Goal: Task Accomplishment & Management: Use online tool/utility

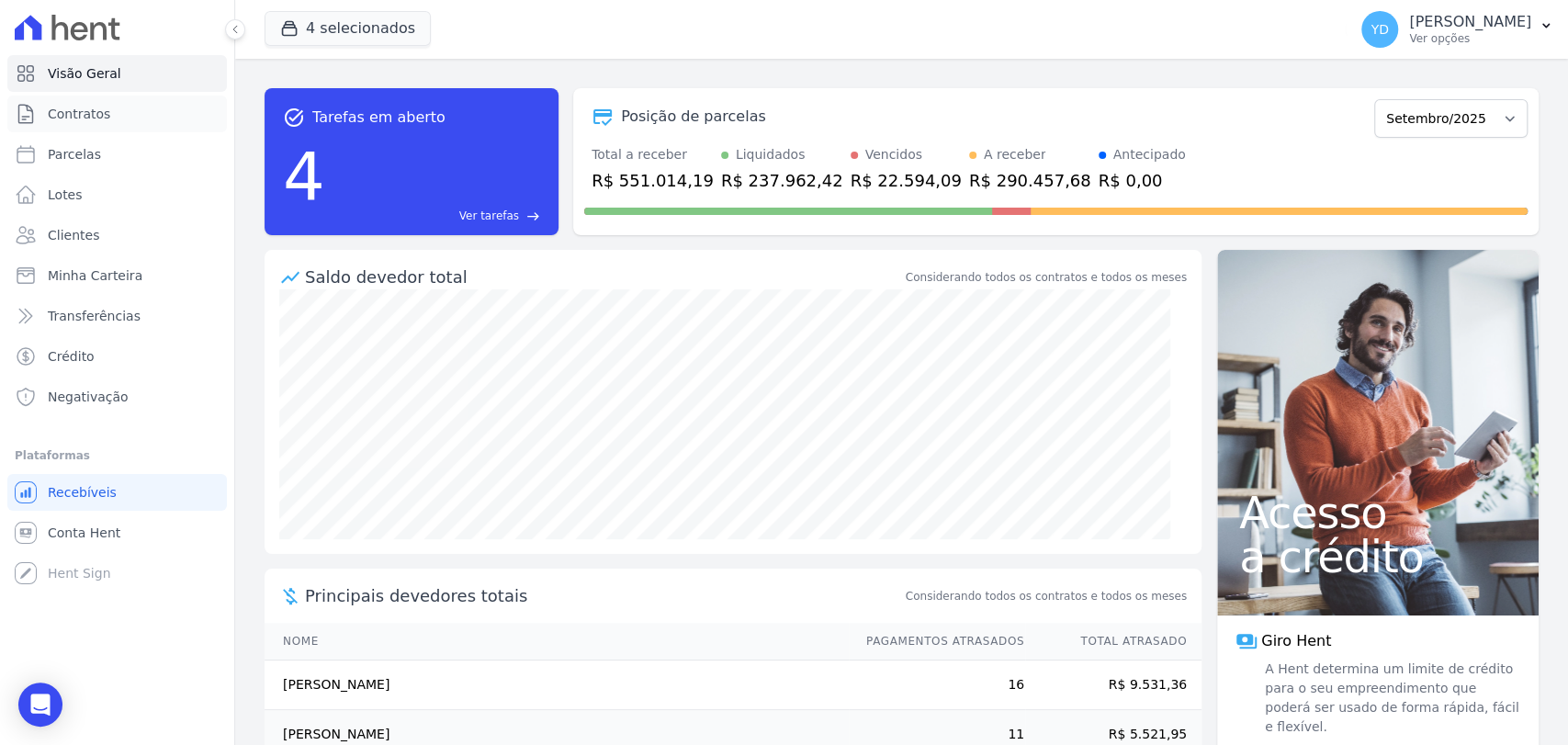
drag, startPoint x: 0, startPoint y: 0, endPoint x: 76, endPoint y: 94, distance: 120.9
click at [76, 94] on ul "Visão Geral Contratos [GEOGRAPHIC_DATA] Lotes Clientes Minha Carteira Transferê…" at bounding box center [117, 235] width 219 height 360
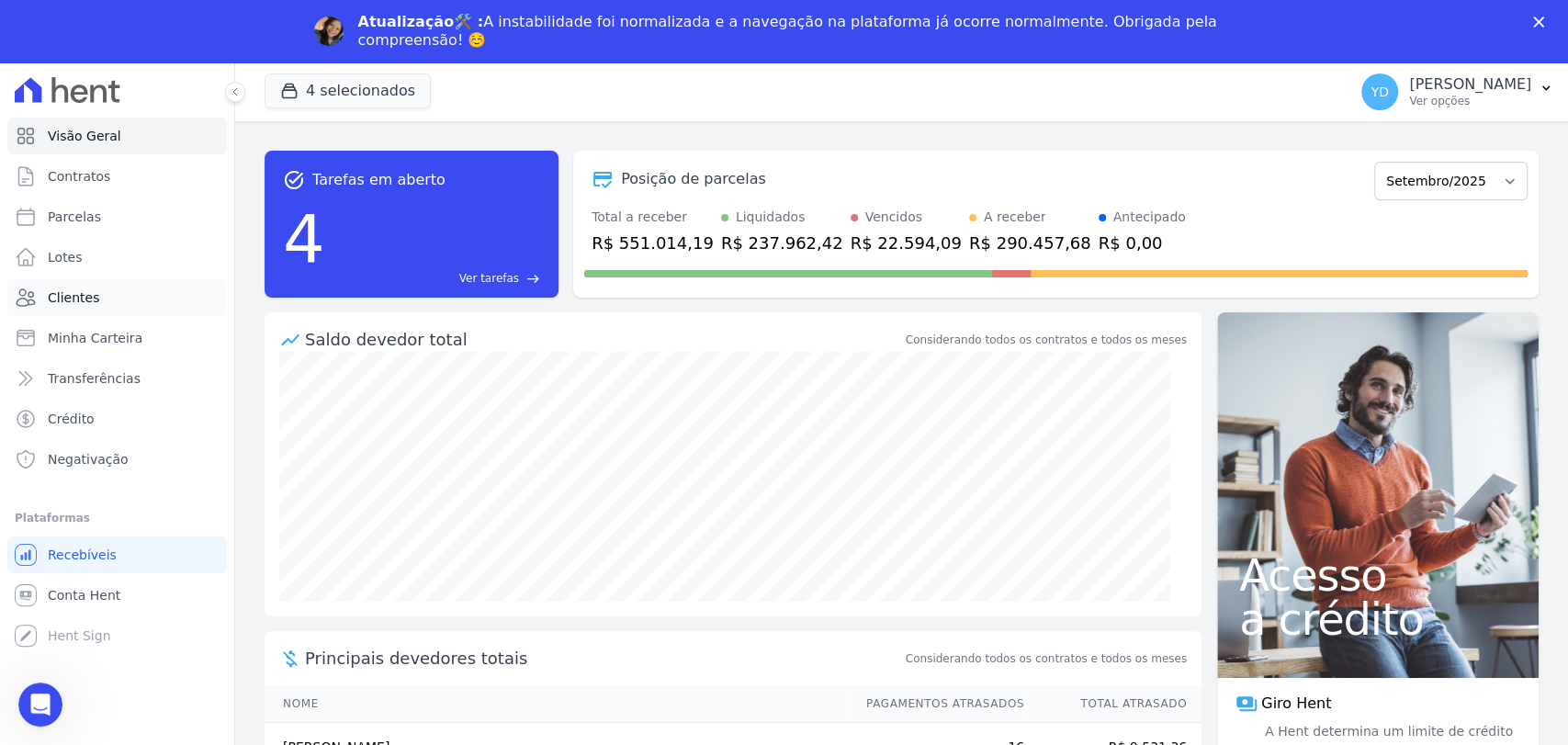
click at [96, 288] on link "Clientes" at bounding box center [117, 297] width 219 height 37
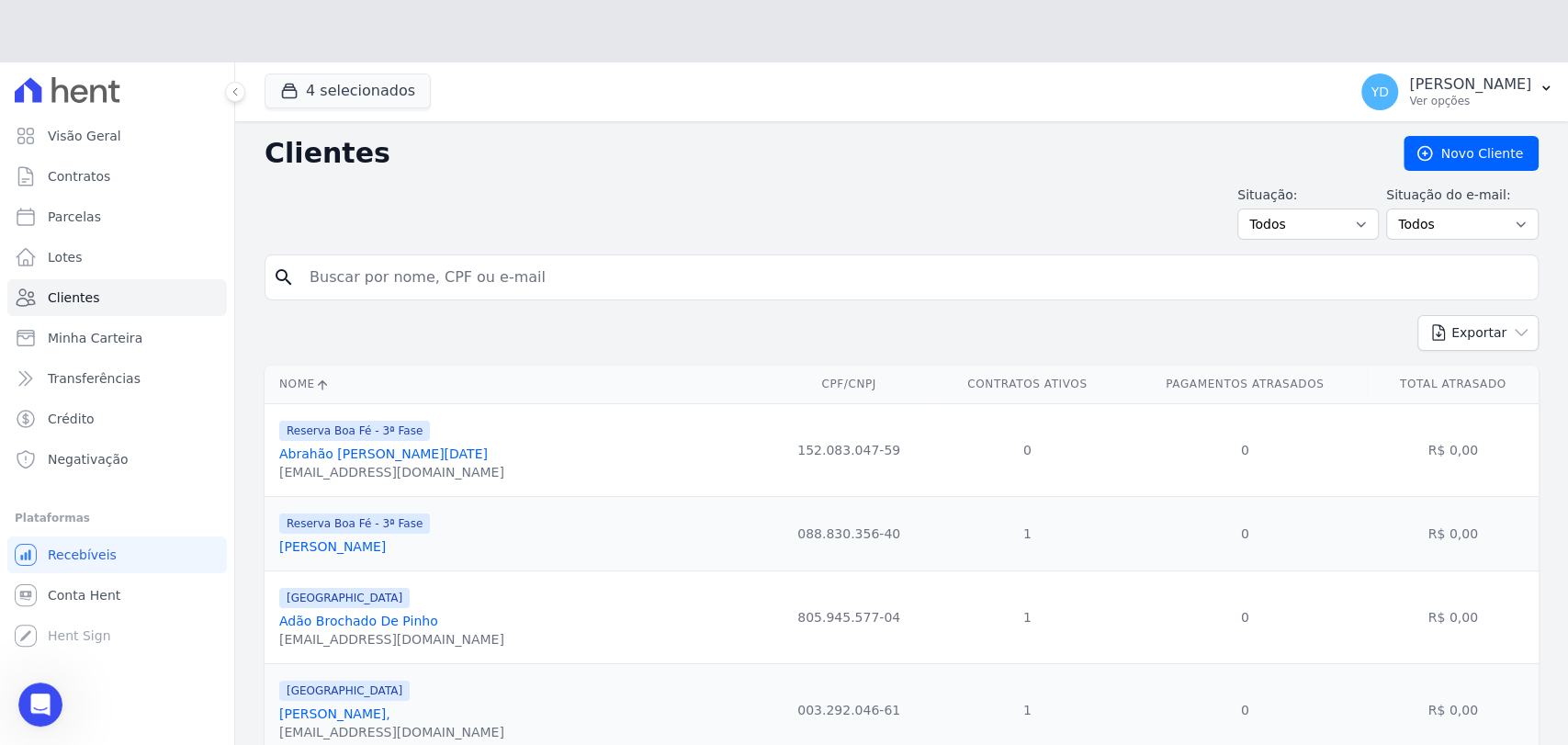
click at [485, 212] on div "Situação: Todos Adimplentes Inadimplentes Situação do e-mail: Todos Confirmado …" at bounding box center [901, 213] width 1274 height 54
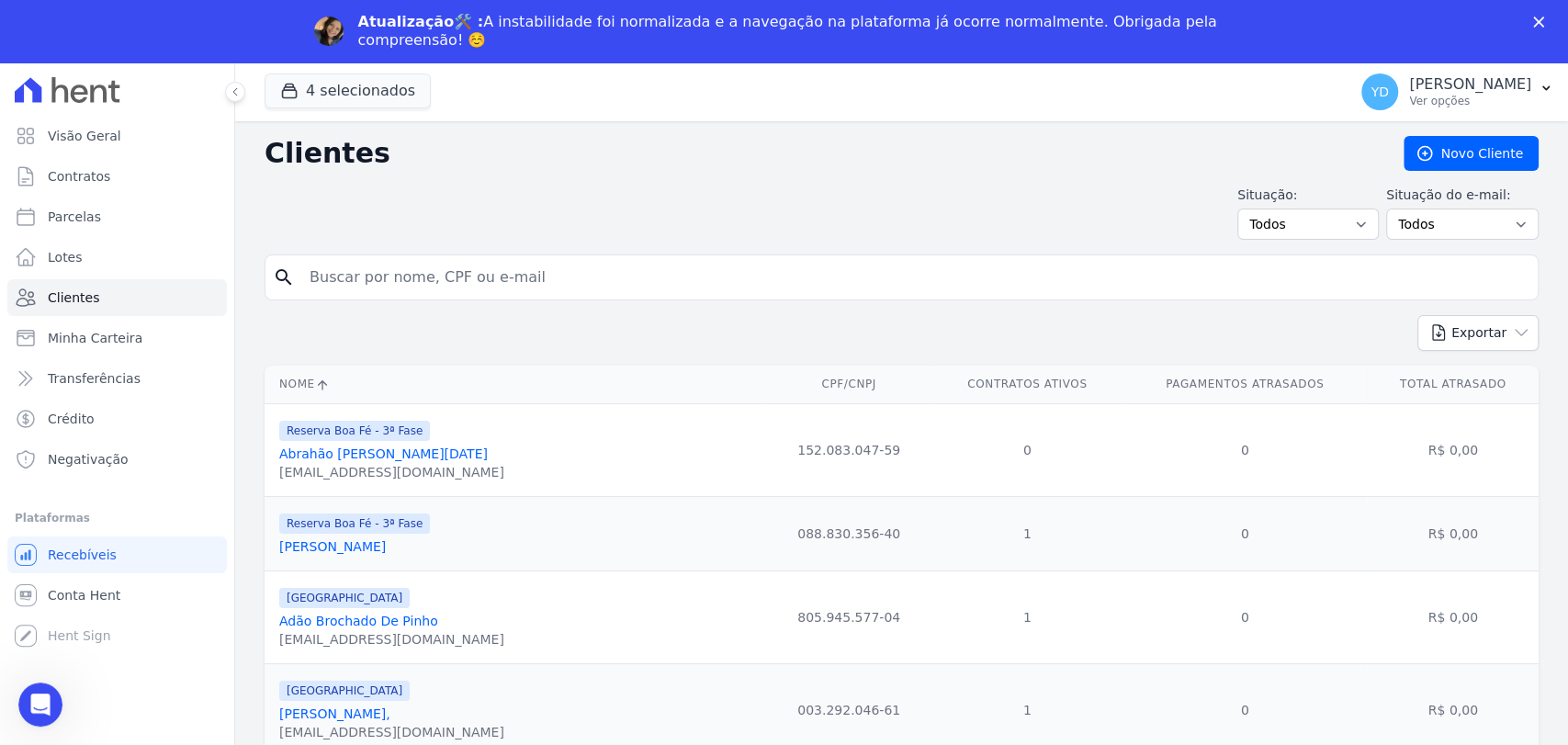
click at [1536, 24] on polygon "Fechar" at bounding box center [1539, 22] width 11 height 11
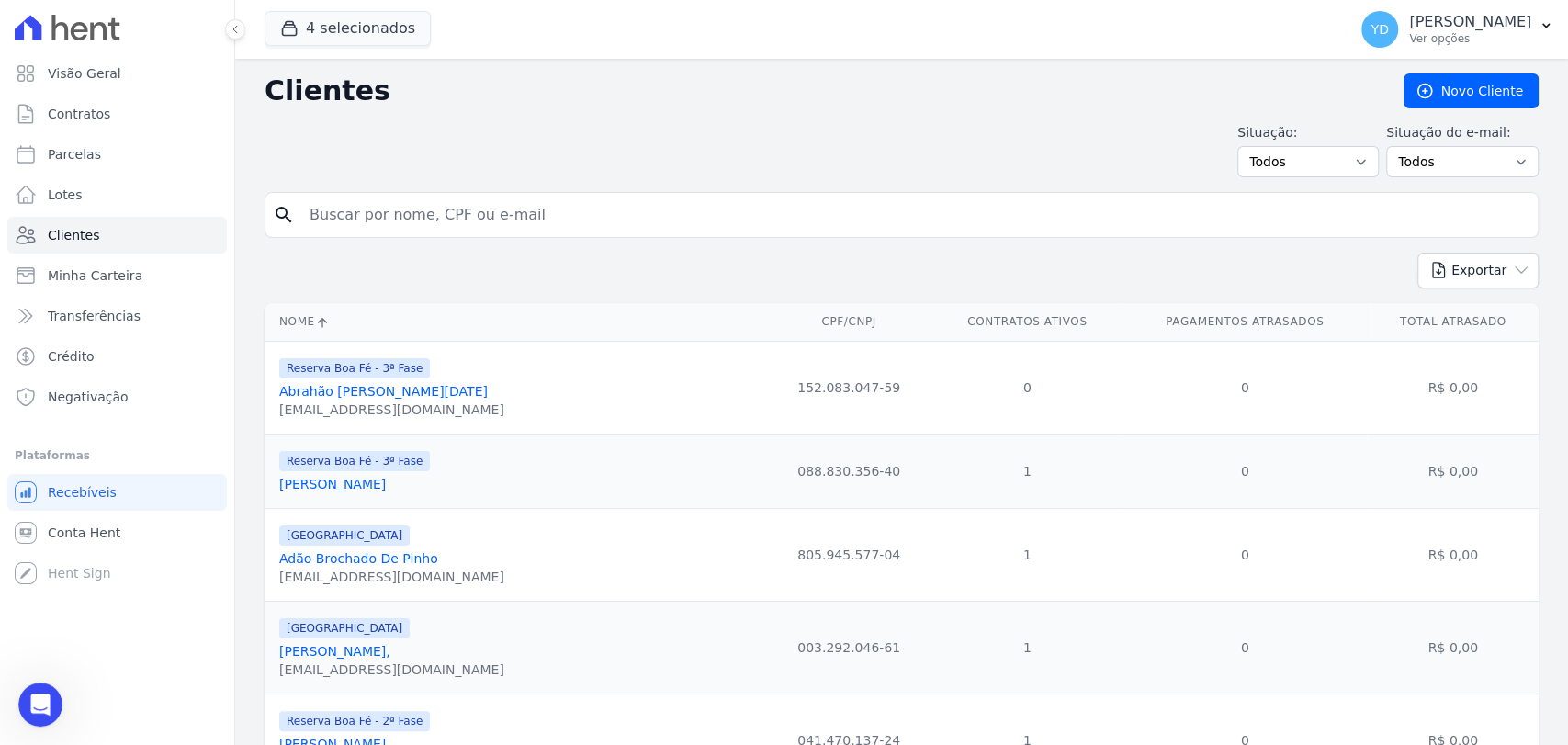
drag, startPoint x: 598, startPoint y: 203, endPoint x: 510, endPoint y: 199, distance: 88.1
click at [598, 205] on input "search" at bounding box center [914, 215] width 1232 height 37
click at [691, 211] on input "search" at bounding box center [914, 215] width 1232 height 37
type input "izaias"
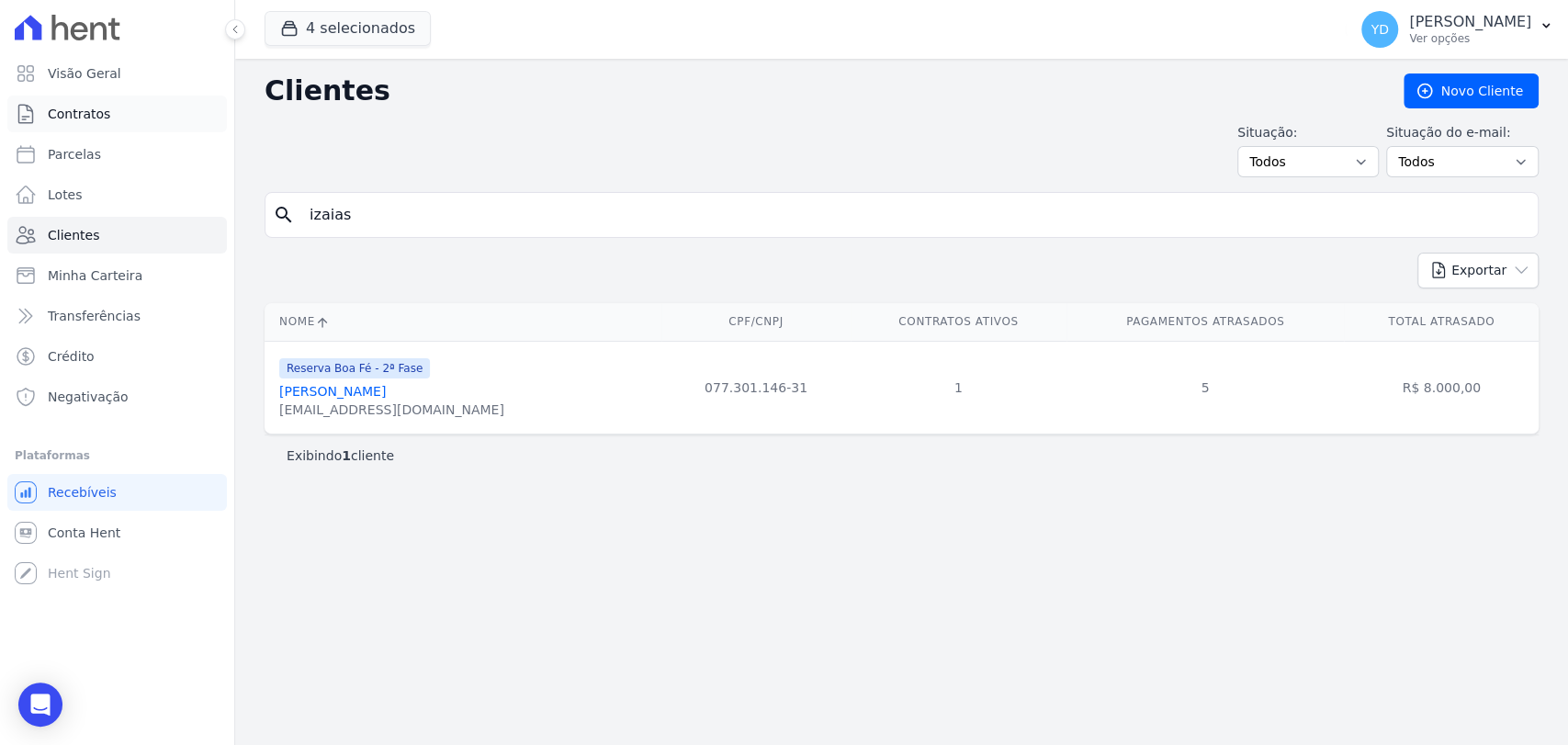
click at [127, 101] on link "Contratos" at bounding box center [117, 113] width 219 height 37
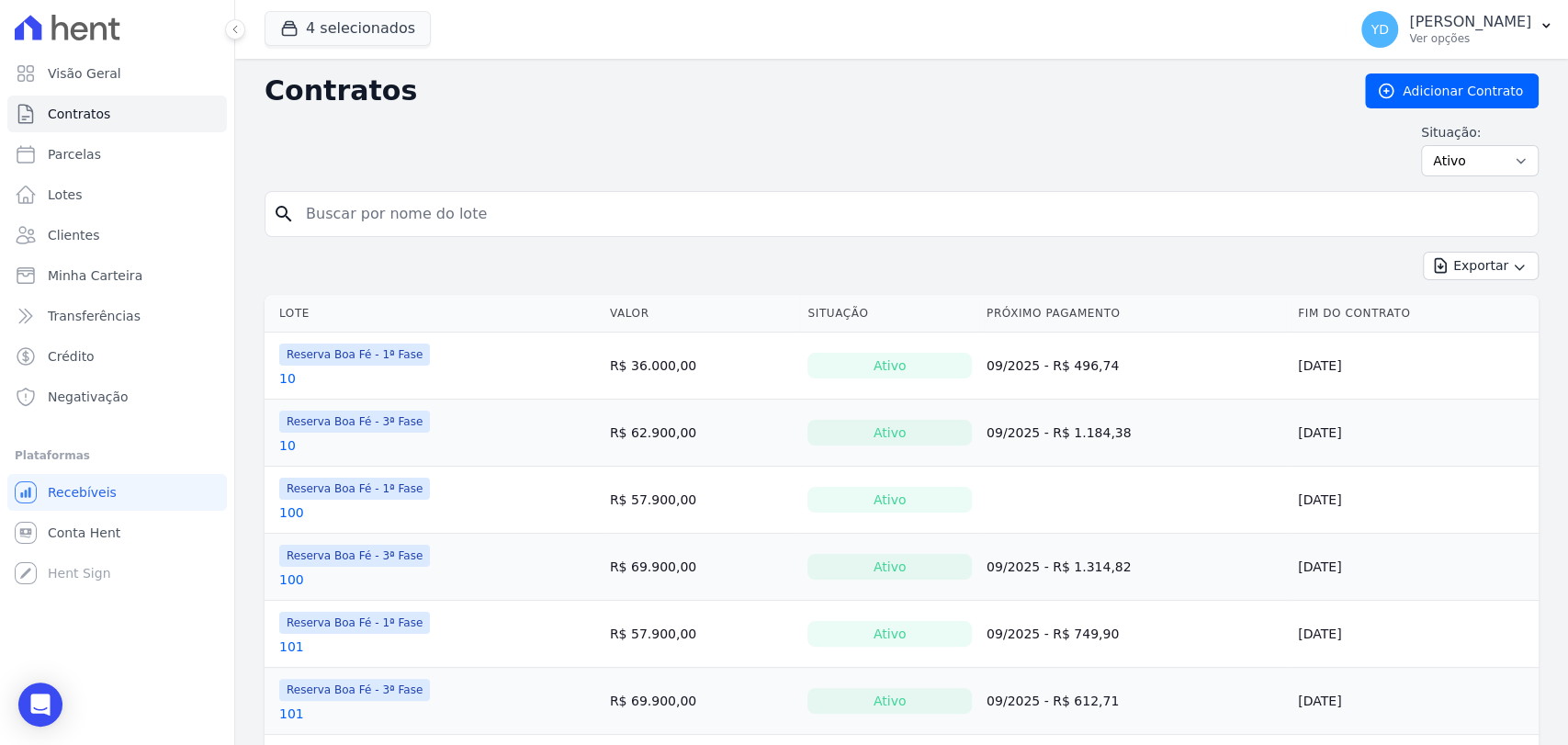
click at [469, 219] on input "search" at bounding box center [912, 214] width 1235 height 37
type input "109"
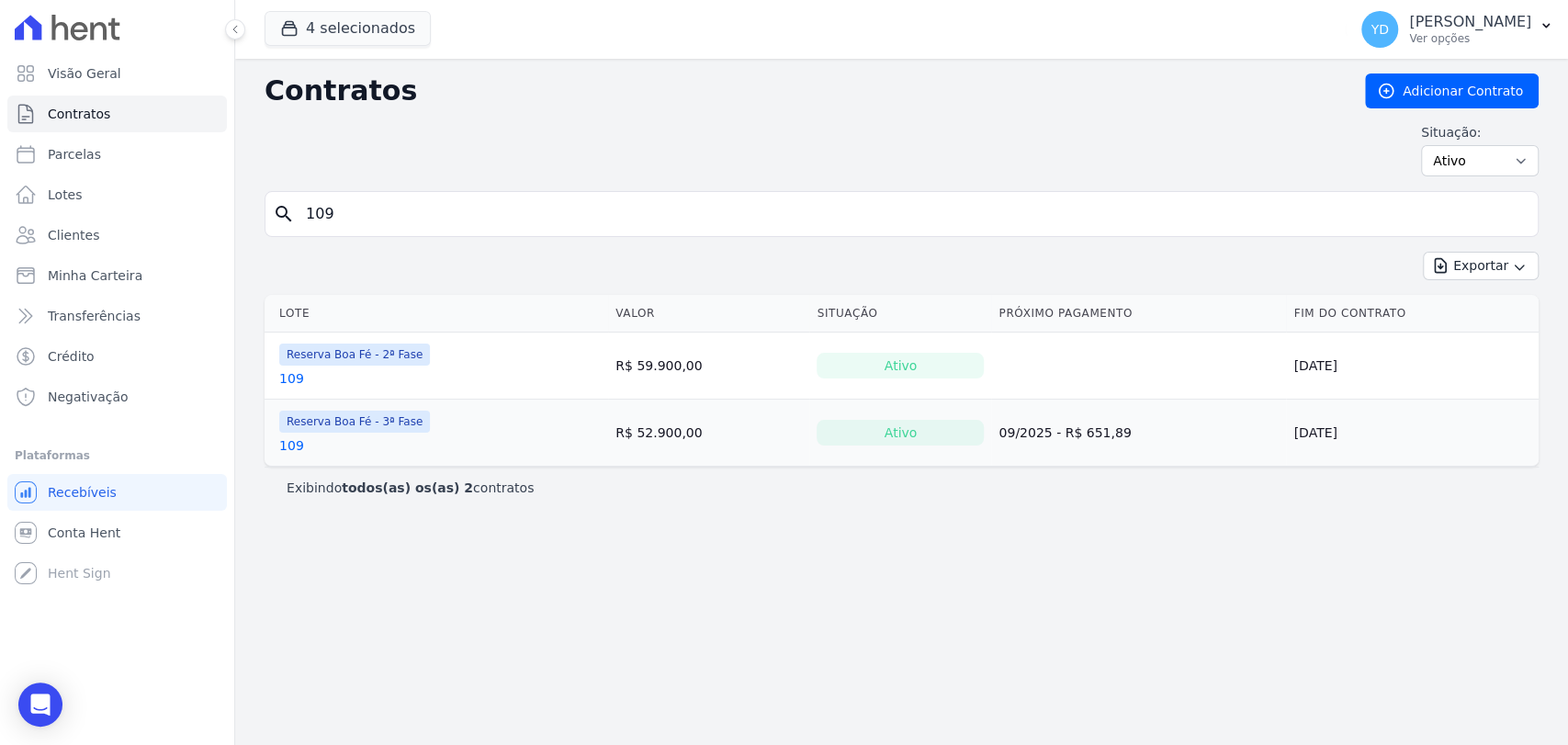
click at [294, 373] on link "109" at bounding box center [291, 379] width 24 height 19
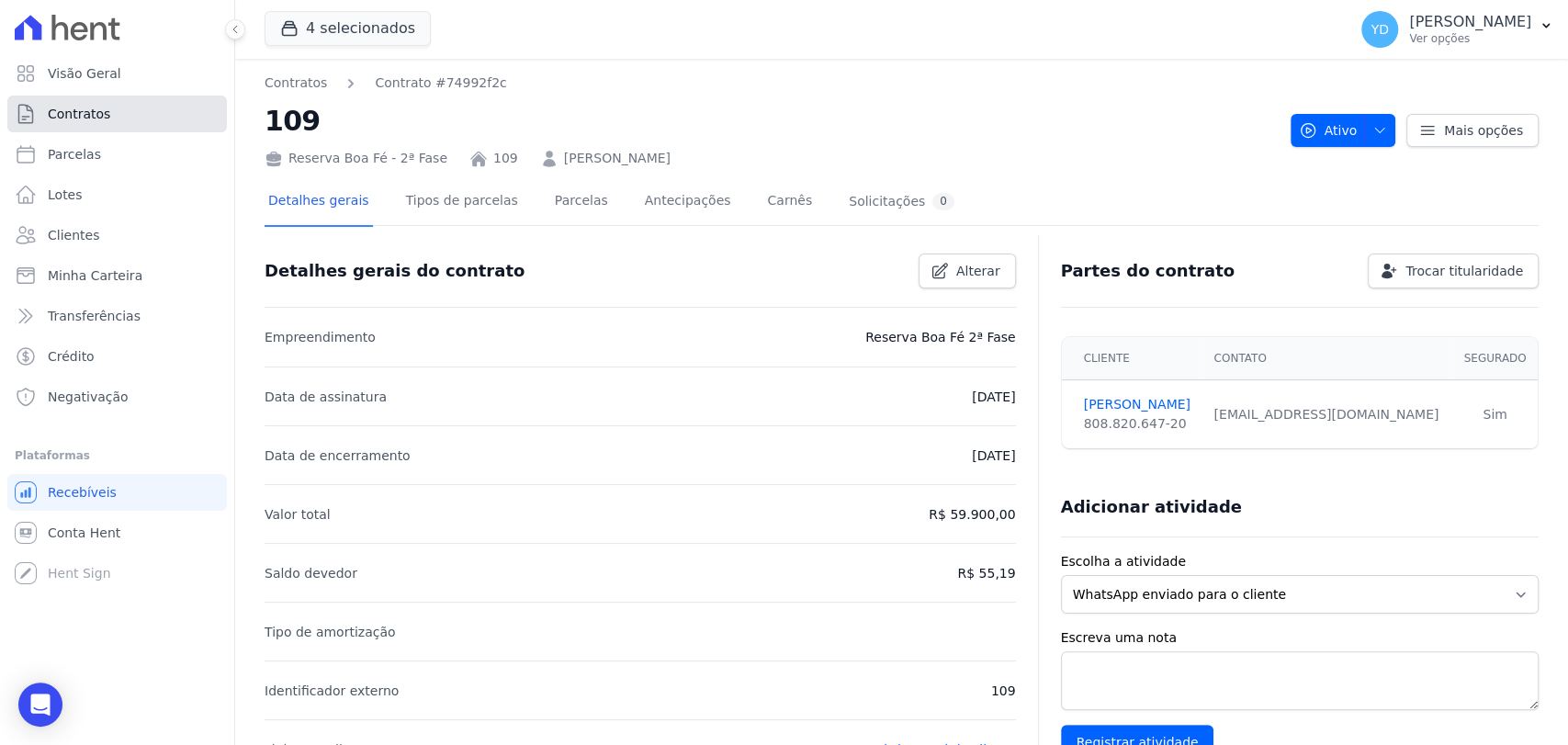
click at [137, 123] on link "Contratos" at bounding box center [117, 113] width 219 height 37
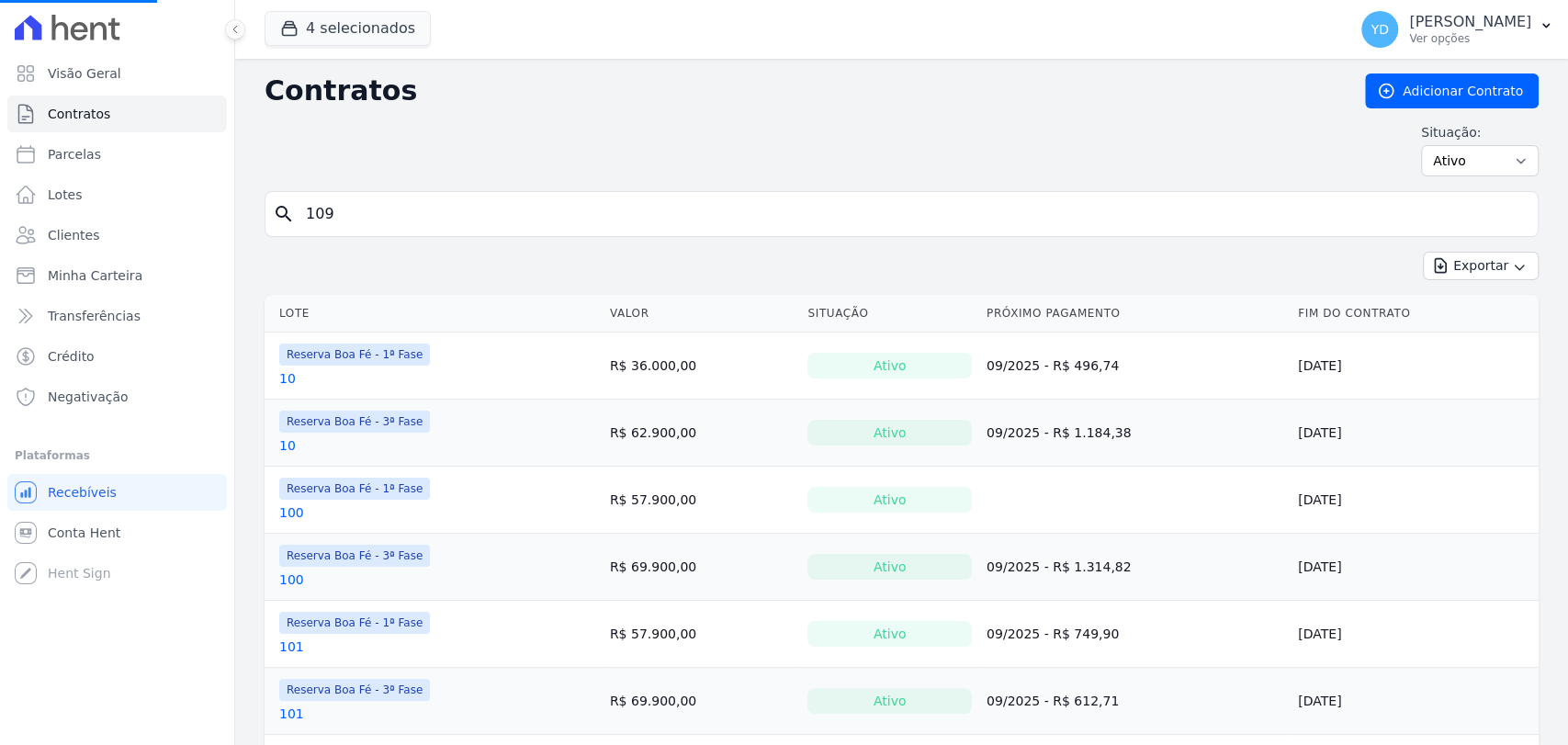
click at [569, 214] on input "109" at bounding box center [912, 214] width 1235 height 37
click at [569, 214] on input "search" at bounding box center [912, 214] width 1235 height 37
type input "169"
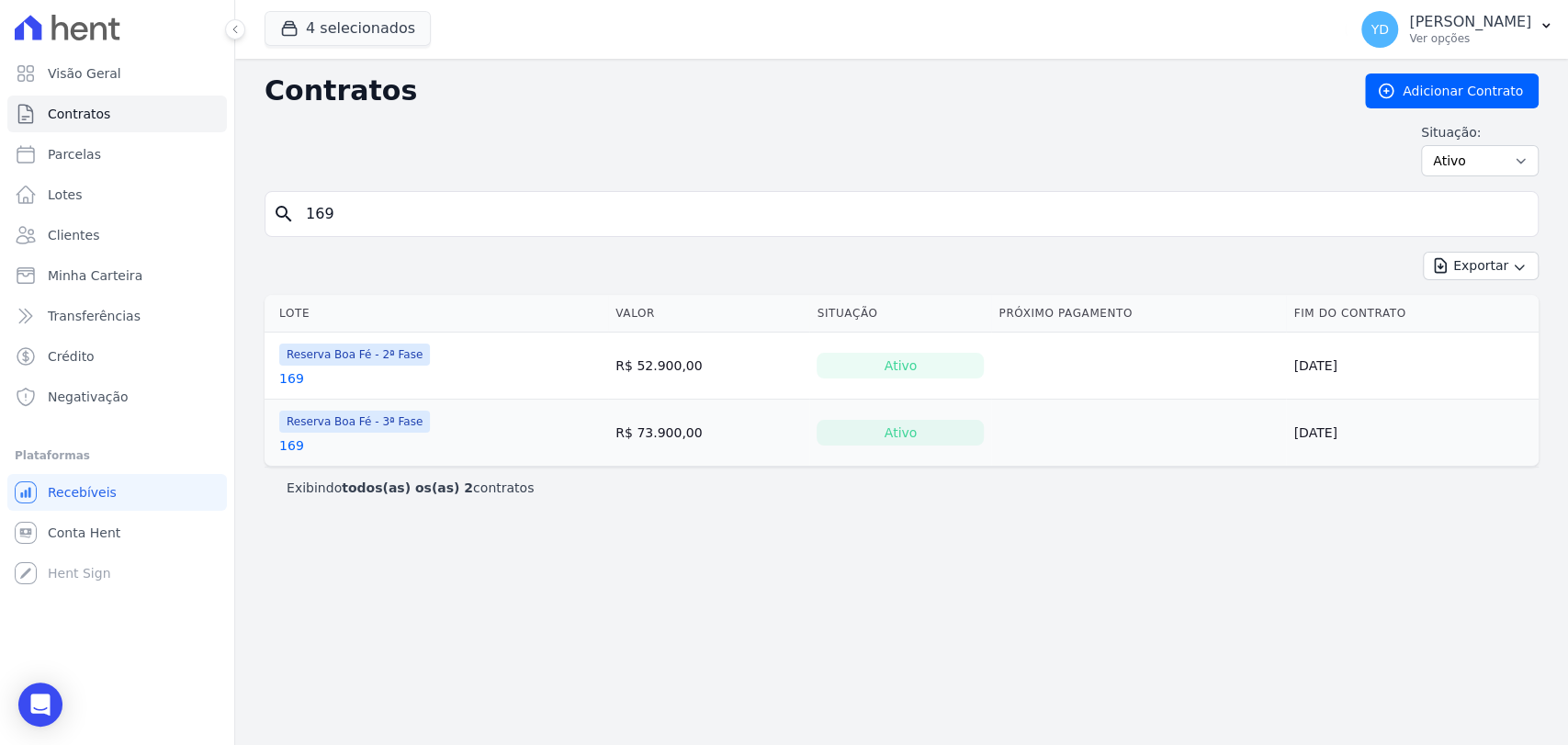
click at [378, 216] on input "169" at bounding box center [912, 214] width 1235 height 37
type input "e10"
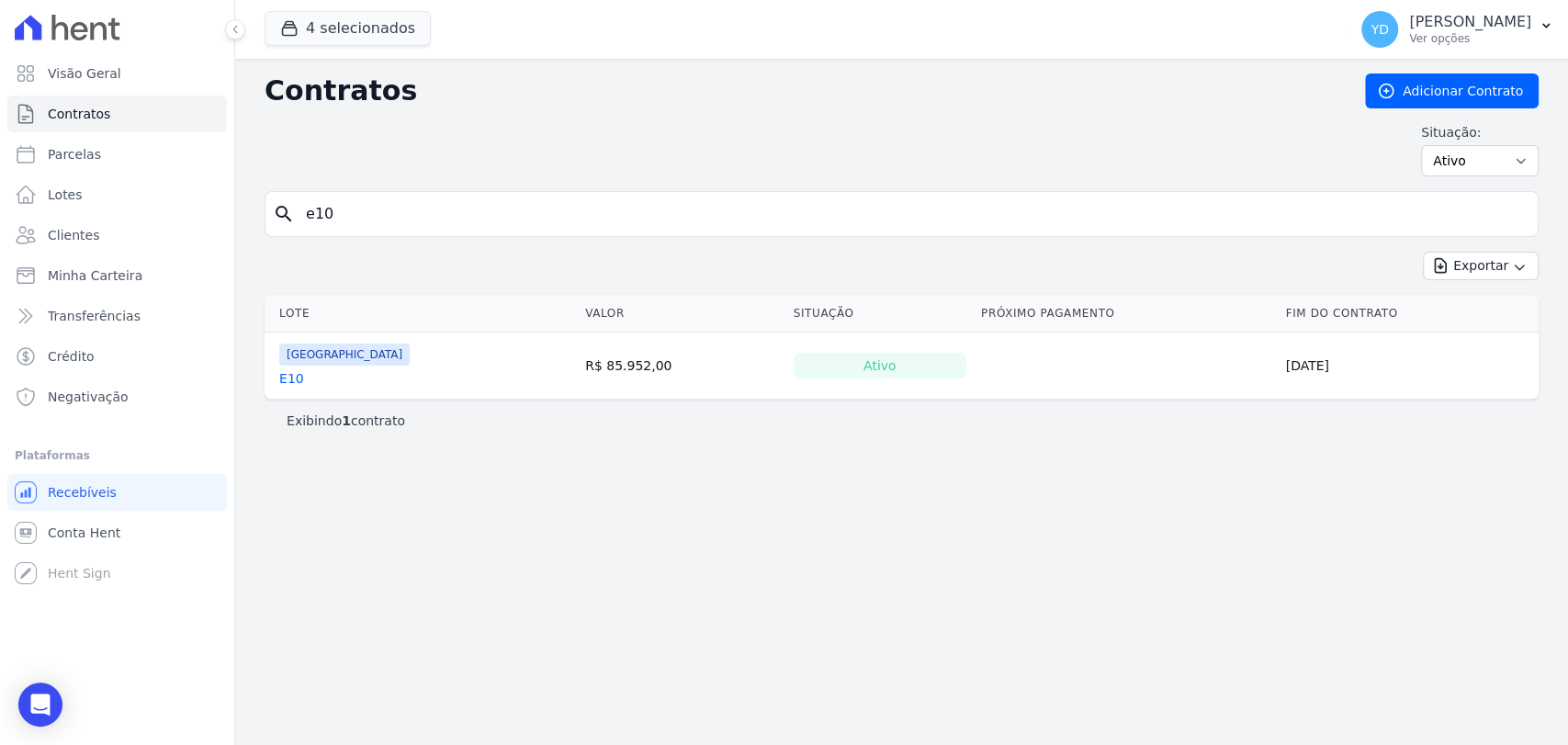
click at [282, 381] on link "E10" at bounding box center [291, 379] width 24 height 19
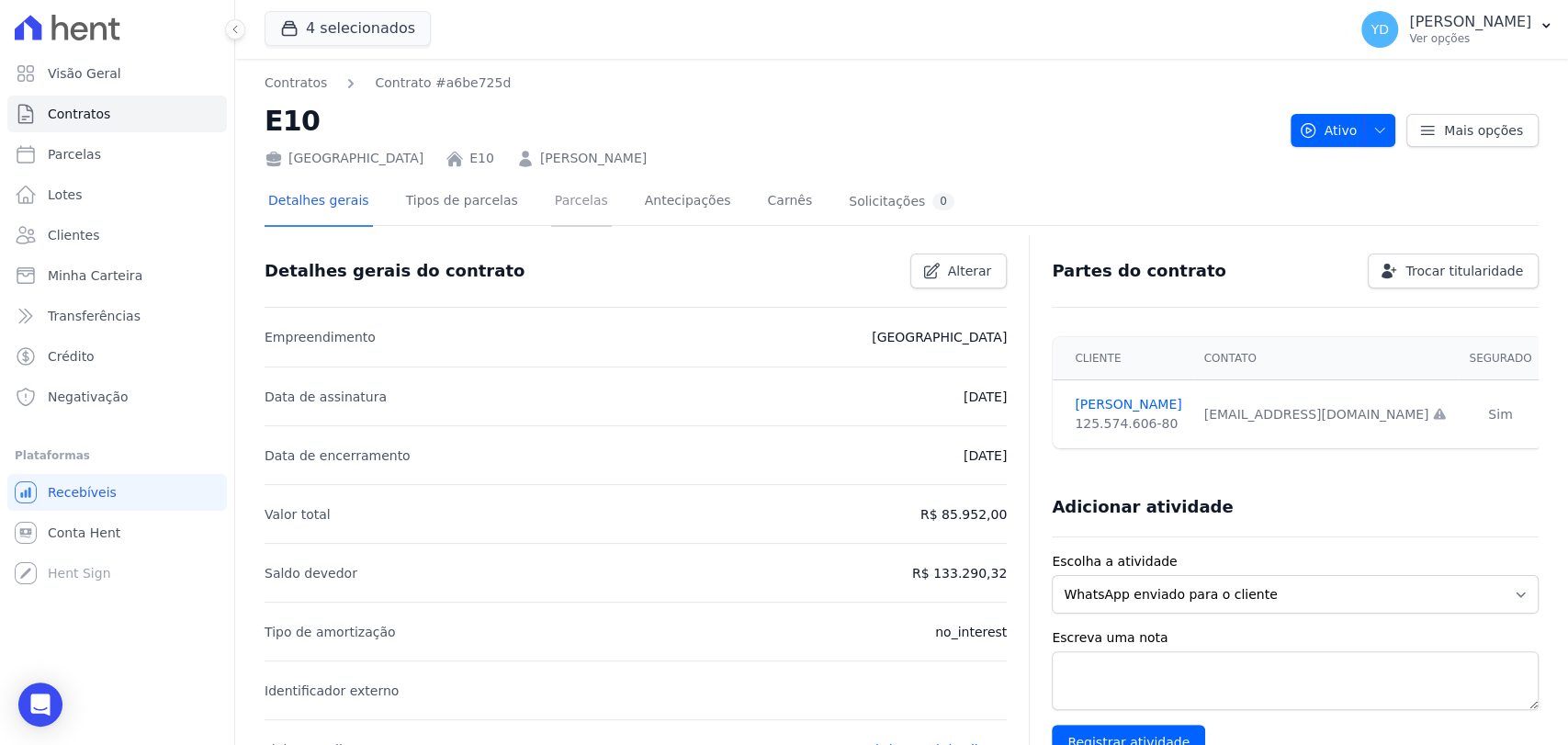
click at [551, 201] on link "Parcelas" at bounding box center [581, 202] width 61 height 49
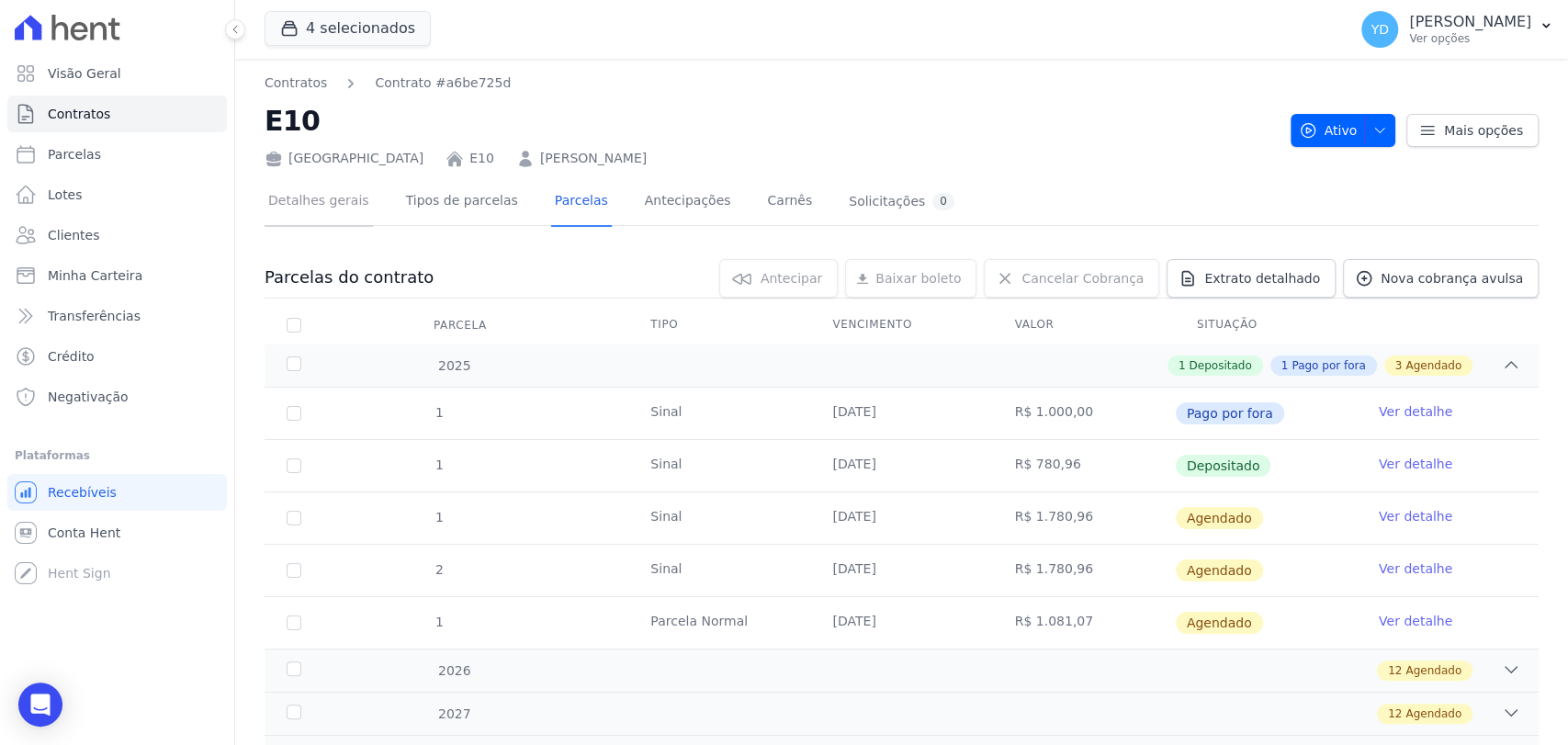
click at [320, 216] on link "Detalhes gerais" at bounding box center [318, 202] width 109 height 49
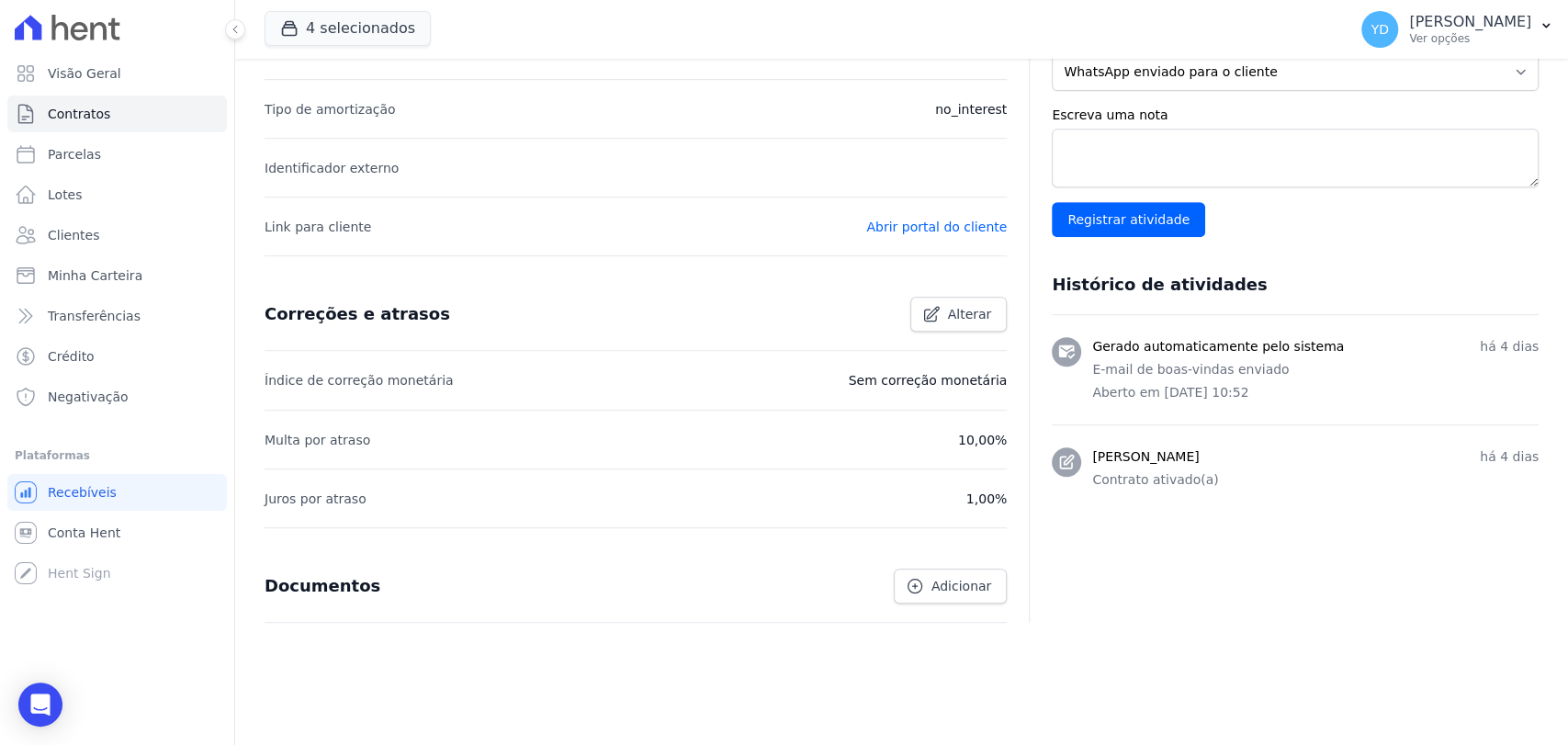
scroll to position [531, 0]
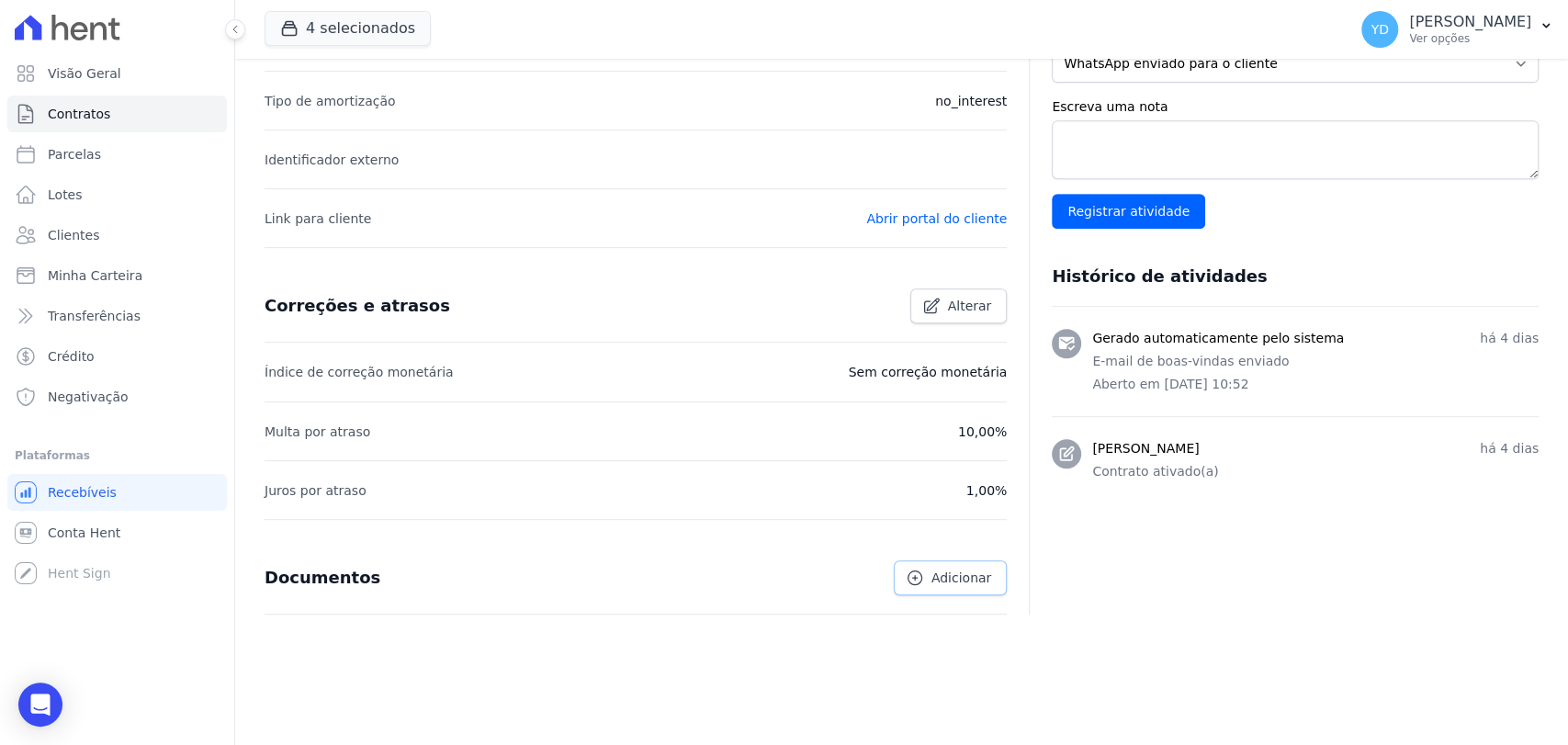
click at [959, 569] on span "Adicionar" at bounding box center [962, 578] width 60 height 19
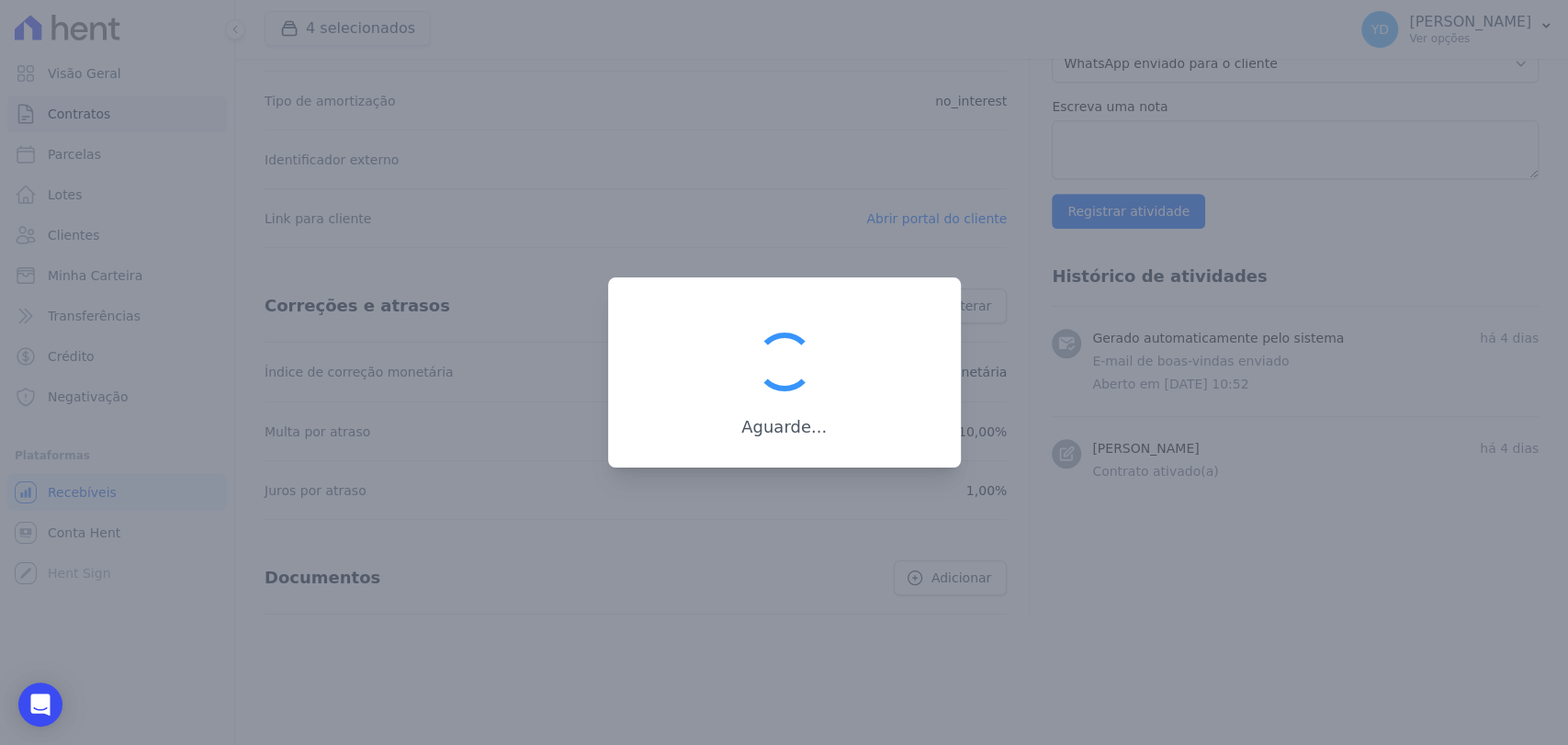
click at [1413, 230] on div "Adicionar atividade Escolha a atividade WhatsApp enviado para o cliente Adicion…" at bounding box center [1295, 227] width 487 height 560
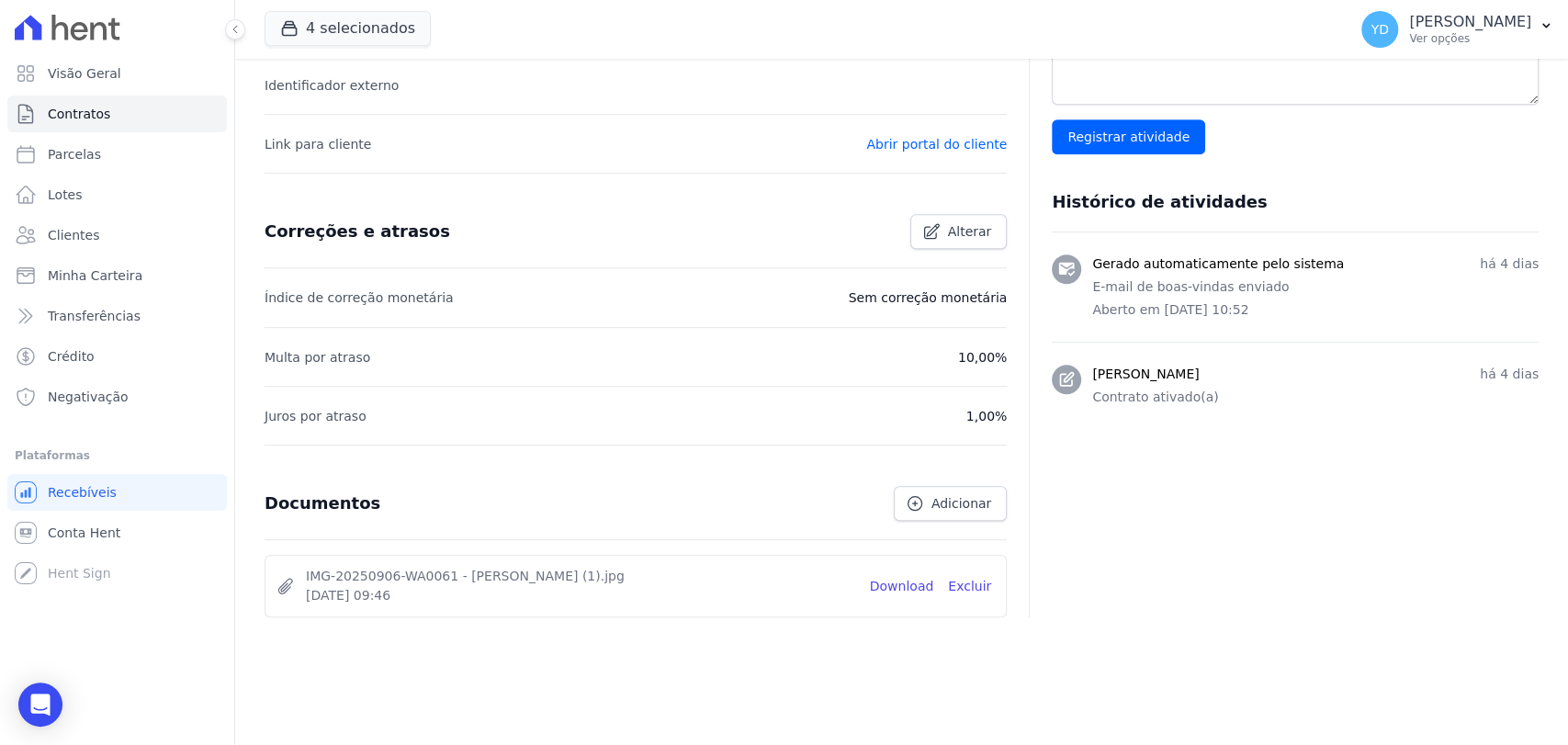
scroll to position [608, 0]
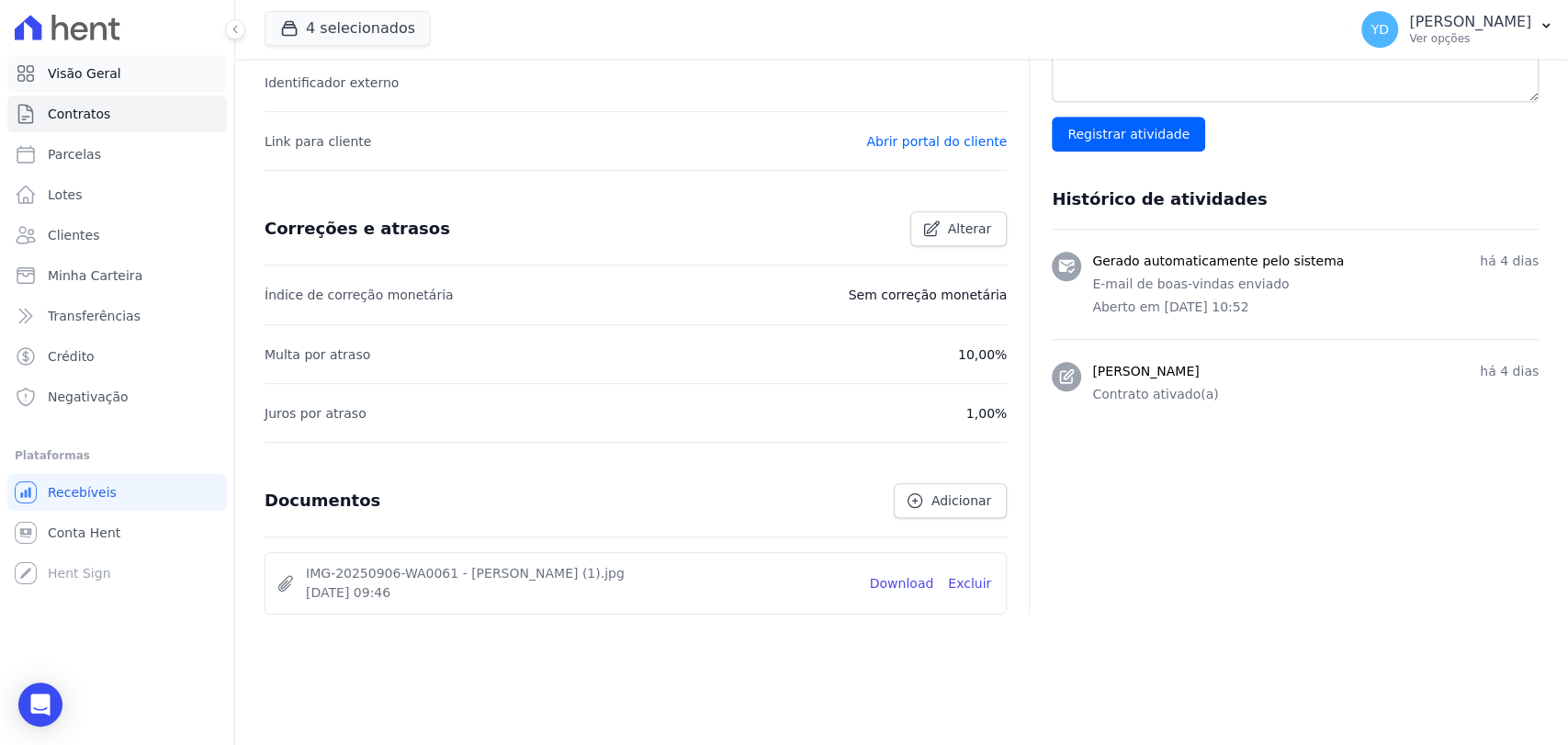
click at [132, 86] on link "Visão Geral" at bounding box center [117, 73] width 219 height 37
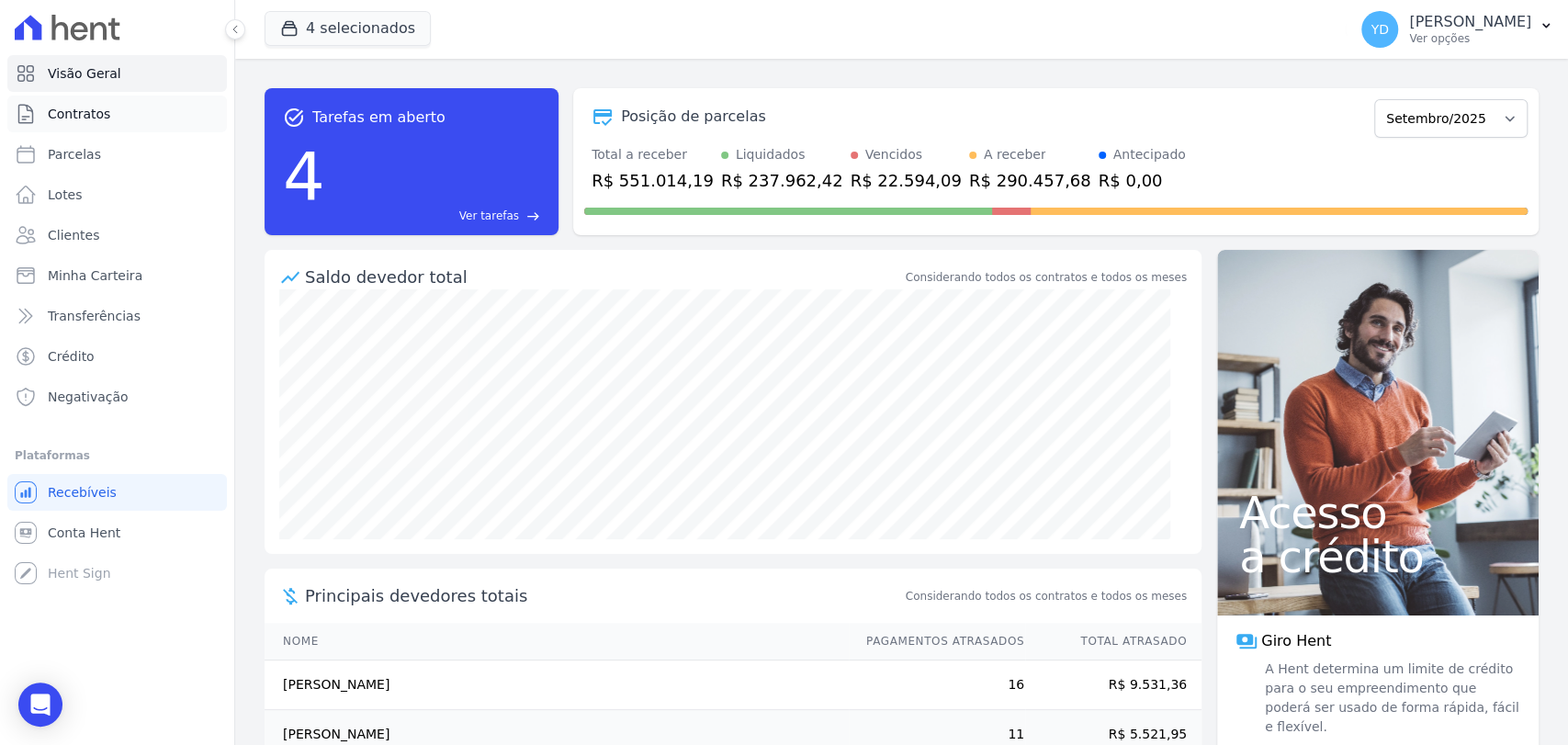
click at [140, 104] on link "Contratos" at bounding box center [117, 113] width 219 height 37
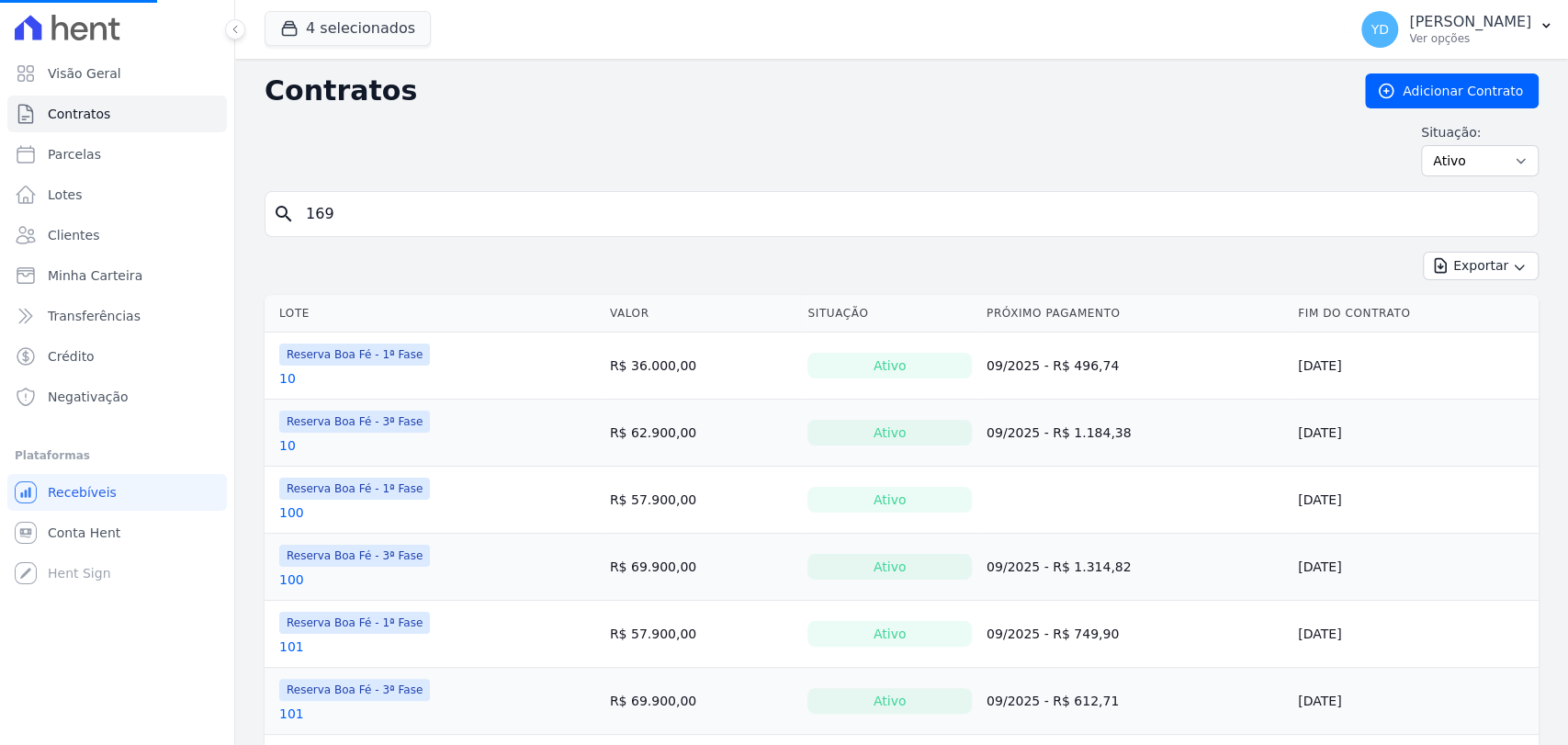
click at [455, 201] on input "169" at bounding box center [912, 214] width 1235 height 37
click at [455, 201] on input "search" at bounding box center [912, 214] width 1235 height 37
type input "173"
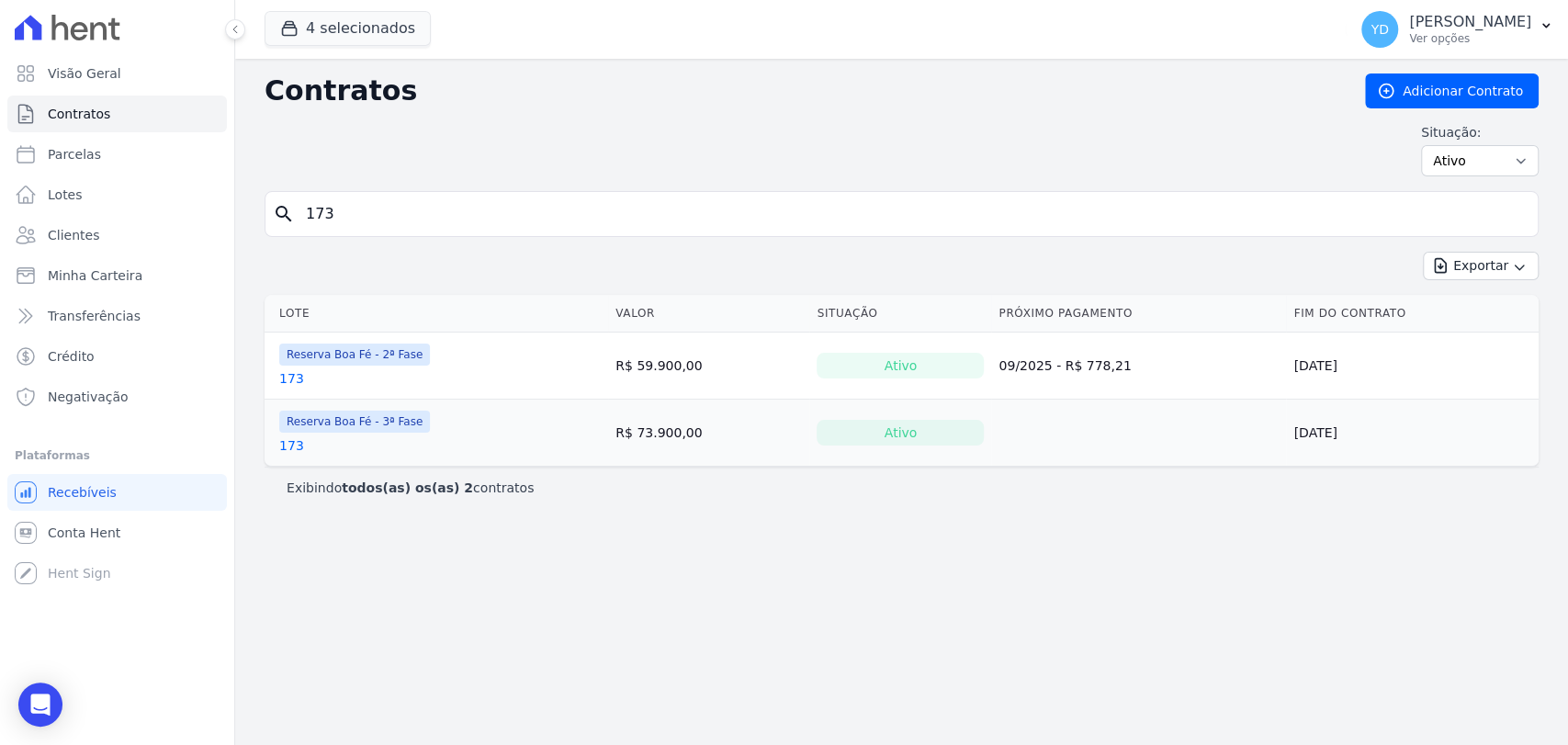
click at [292, 440] on link "173" at bounding box center [291, 446] width 24 height 19
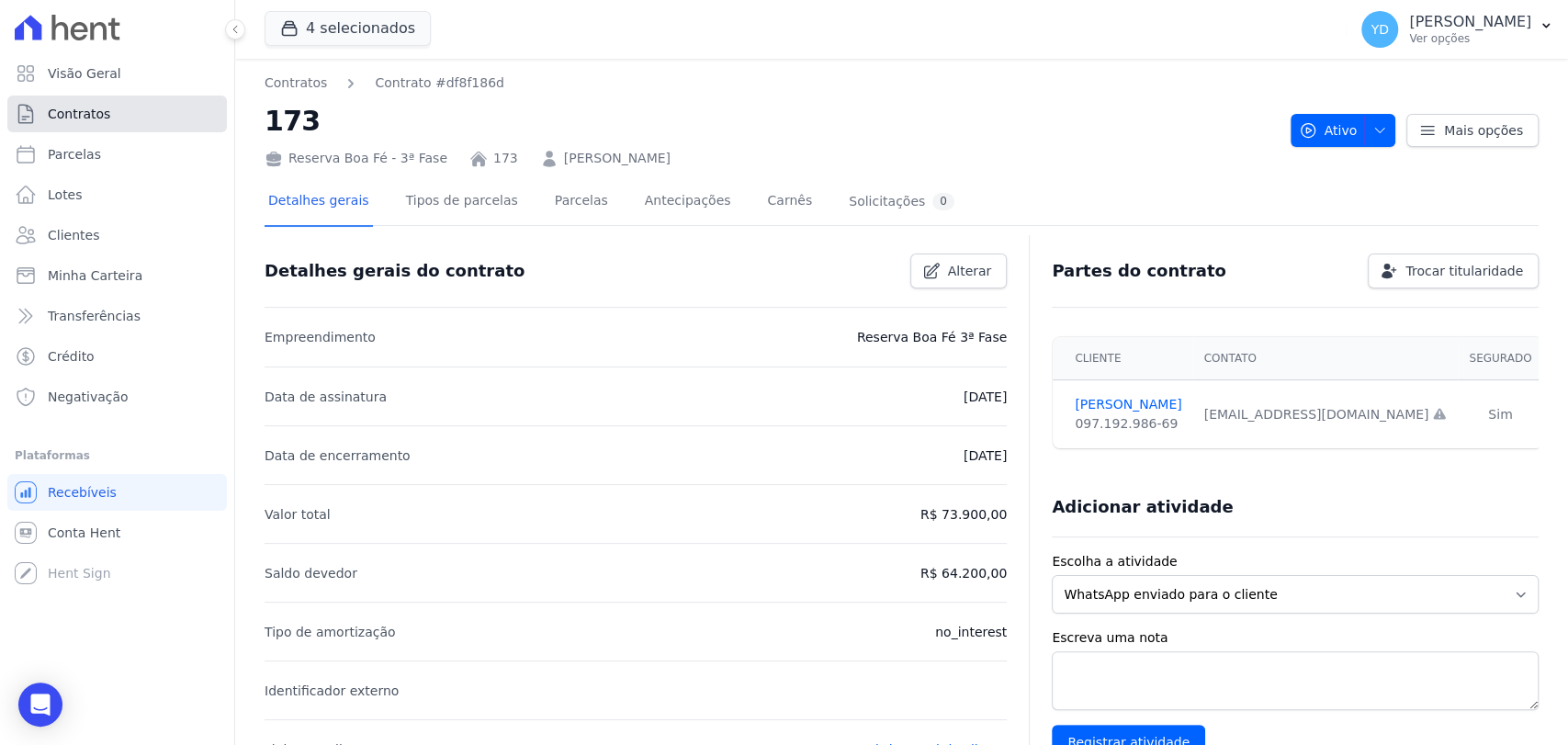
click at [133, 97] on link "Contratos" at bounding box center [117, 113] width 219 height 37
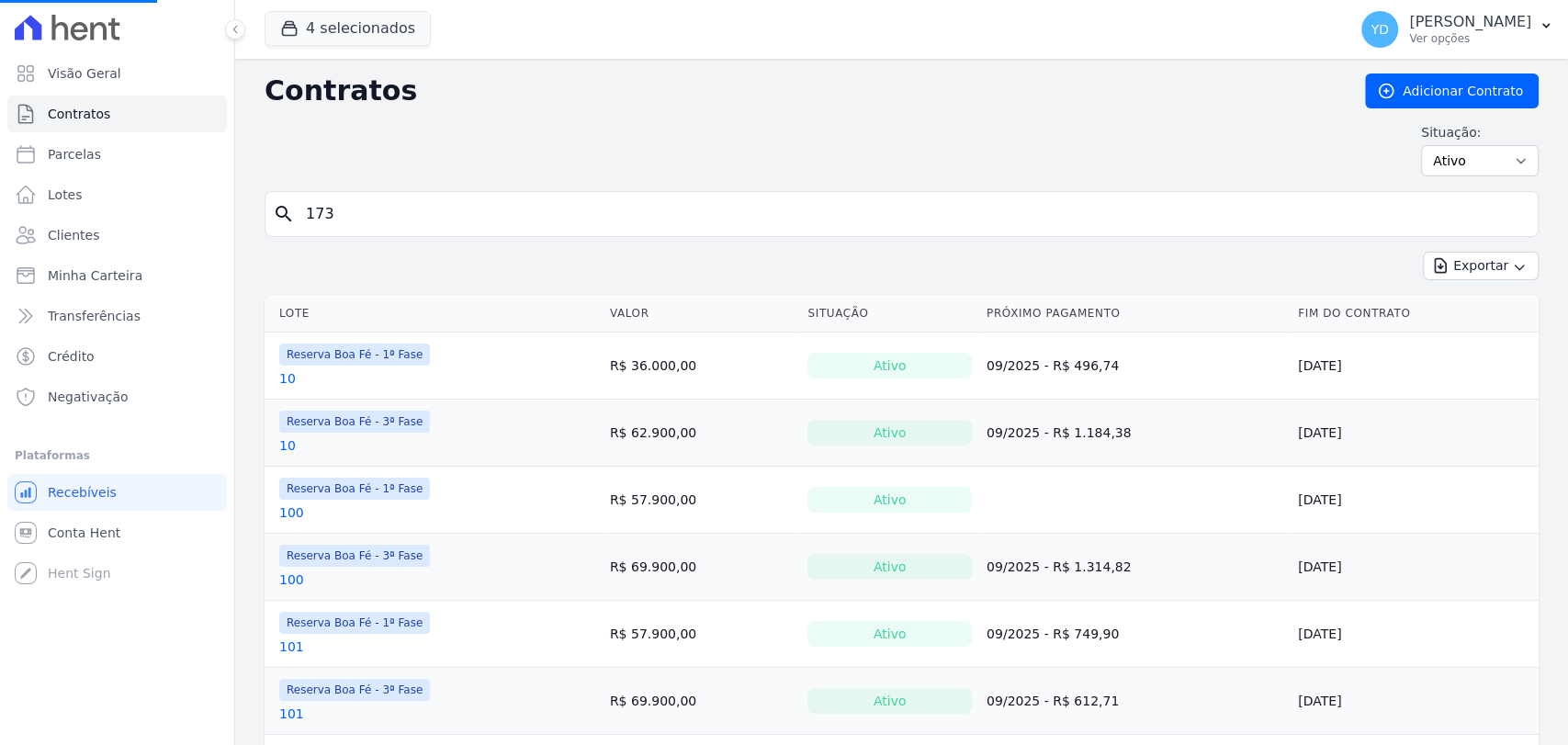
click at [359, 218] on input "173" at bounding box center [912, 214] width 1235 height 37
click at [360, 218] on input "search" at bounding box center [912, 214] width 1235 height 37
type input "235"
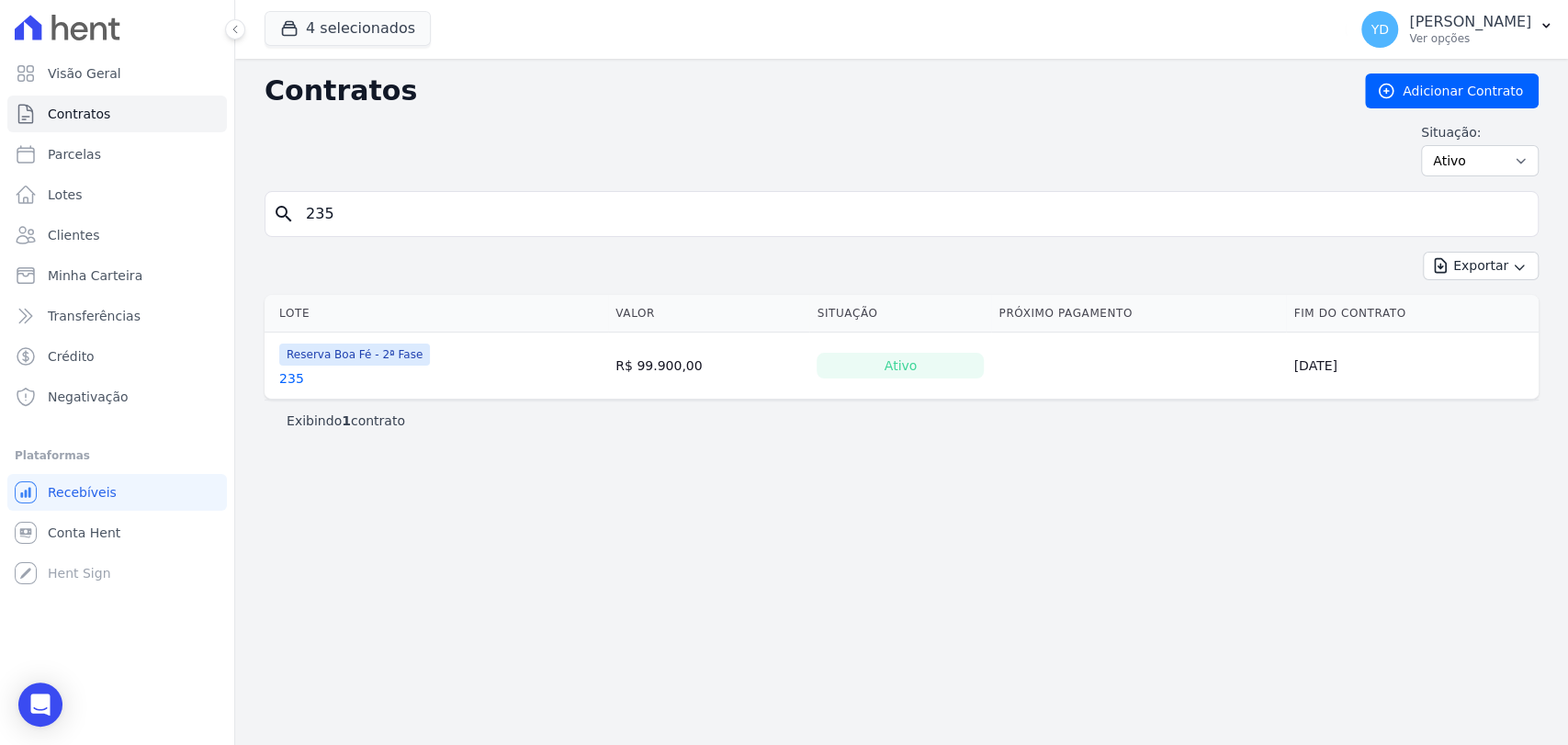
click at [292, 378] on link "235" at bounding box center [291, 379] width 24 height 19
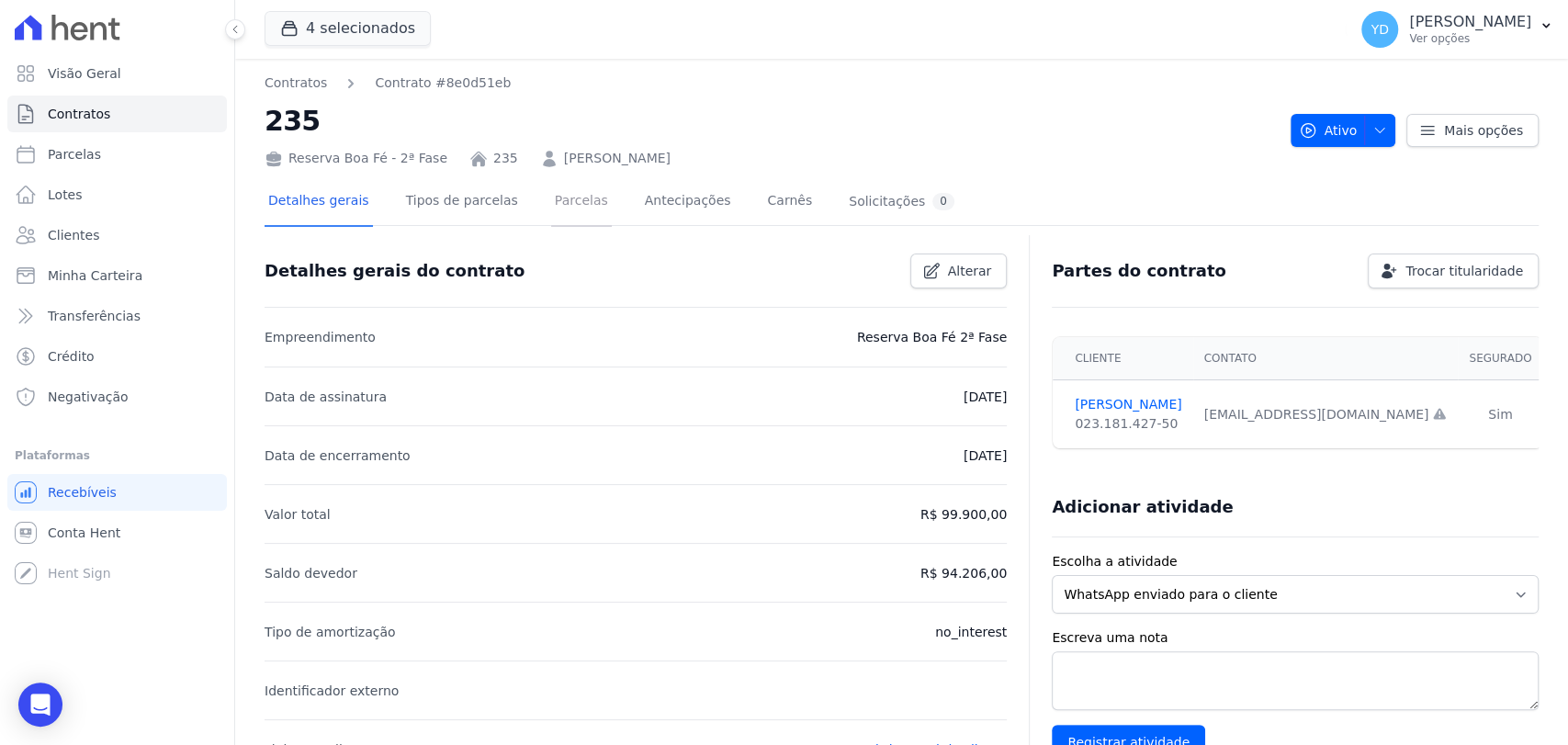
click at [551, 200] on link "Parcelas" at bounding box center [581, 202] width 61 height 49
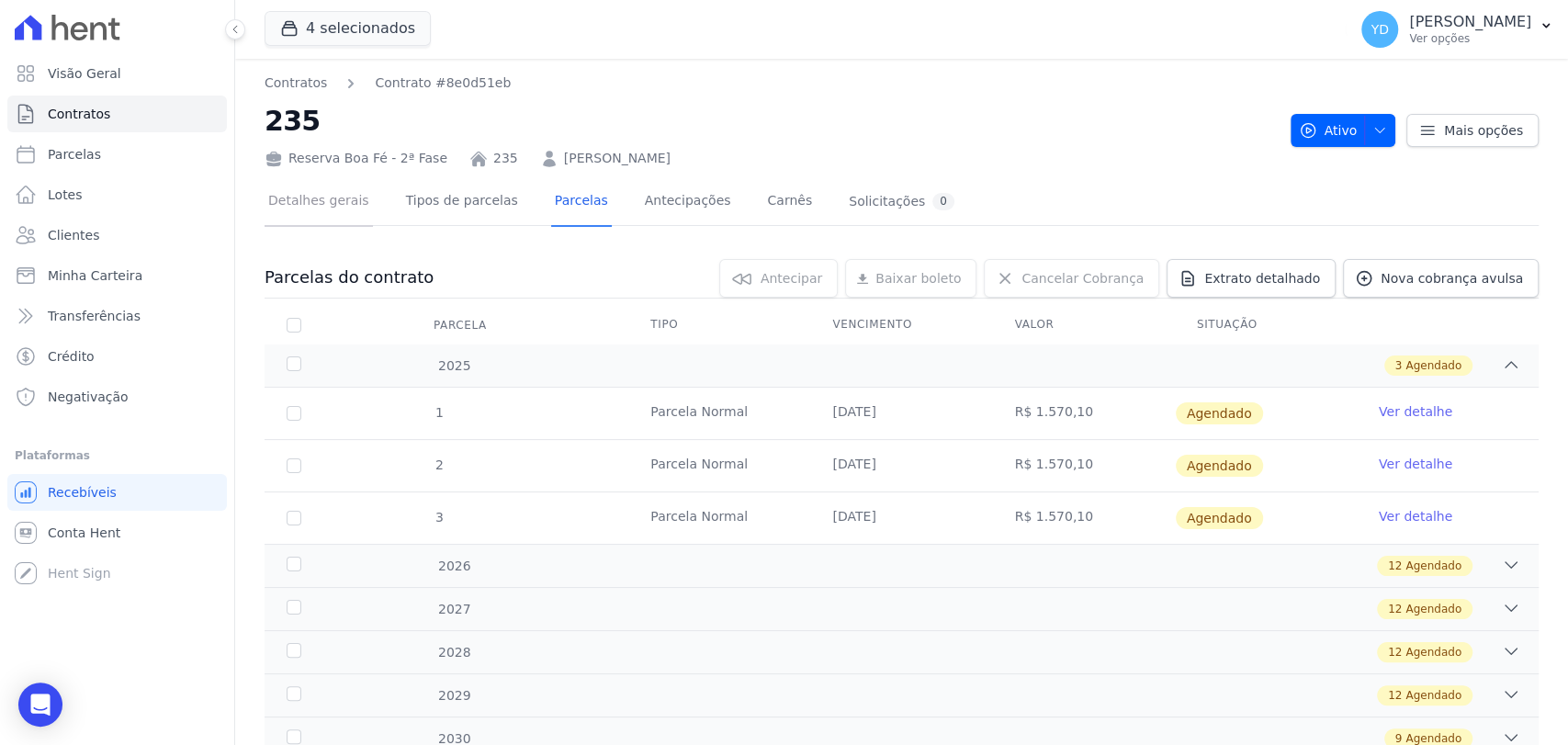
click at [295, 213] on link "Detalhes gerais" at bounding box center [318, 202] width 109 height 49
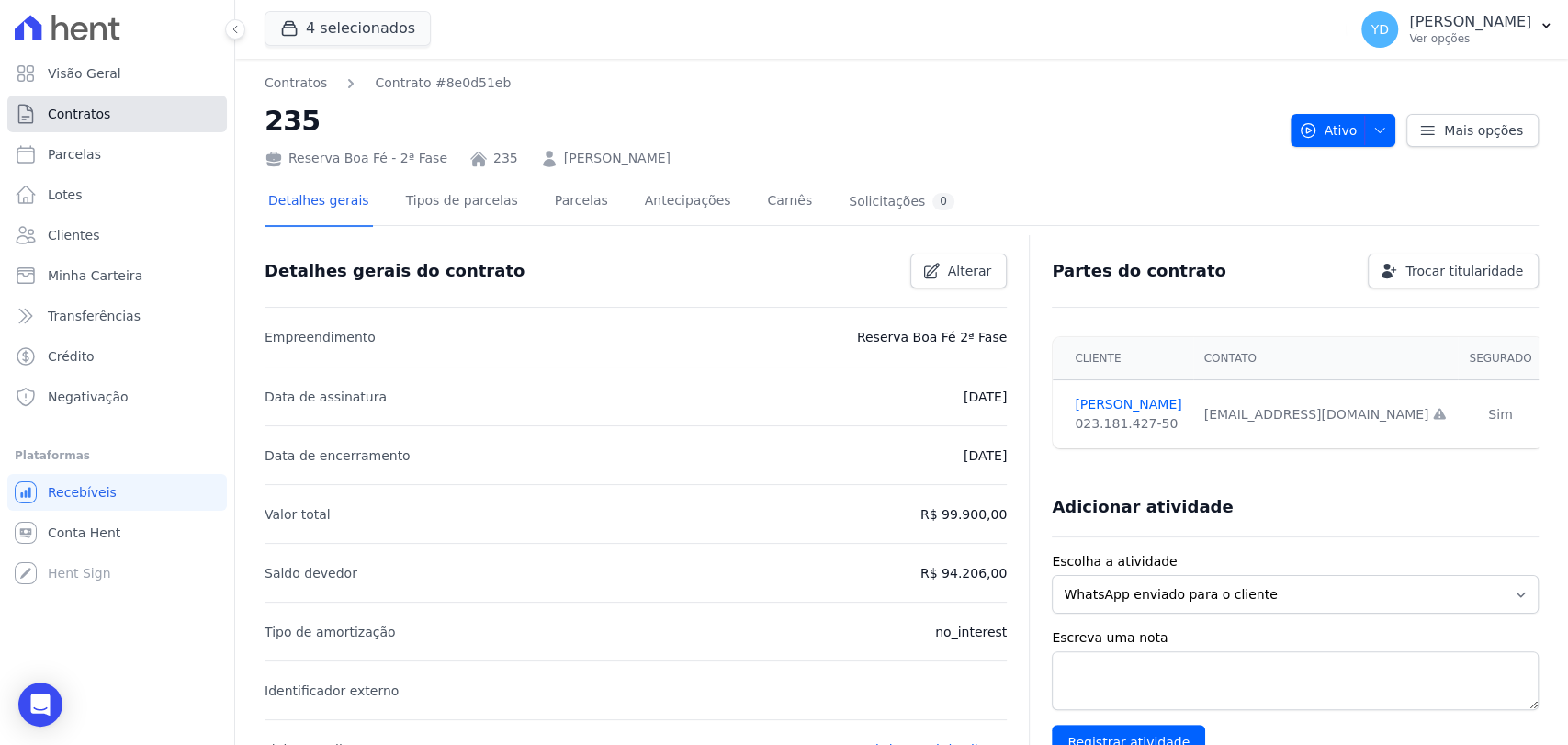
click at [136, 108] on link "Contratos" at bounding box center [117, 113] width 219 height 37
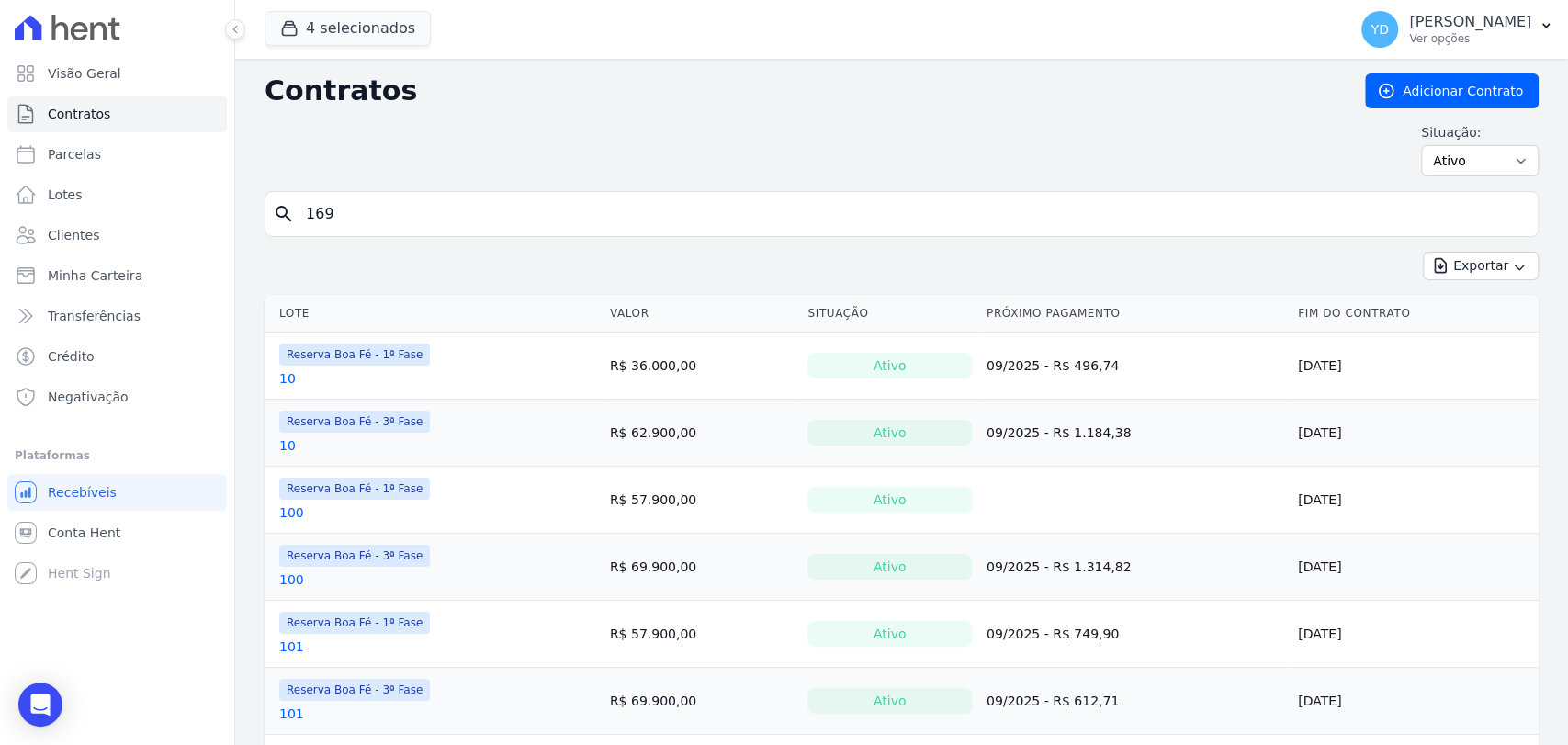
type input "169"
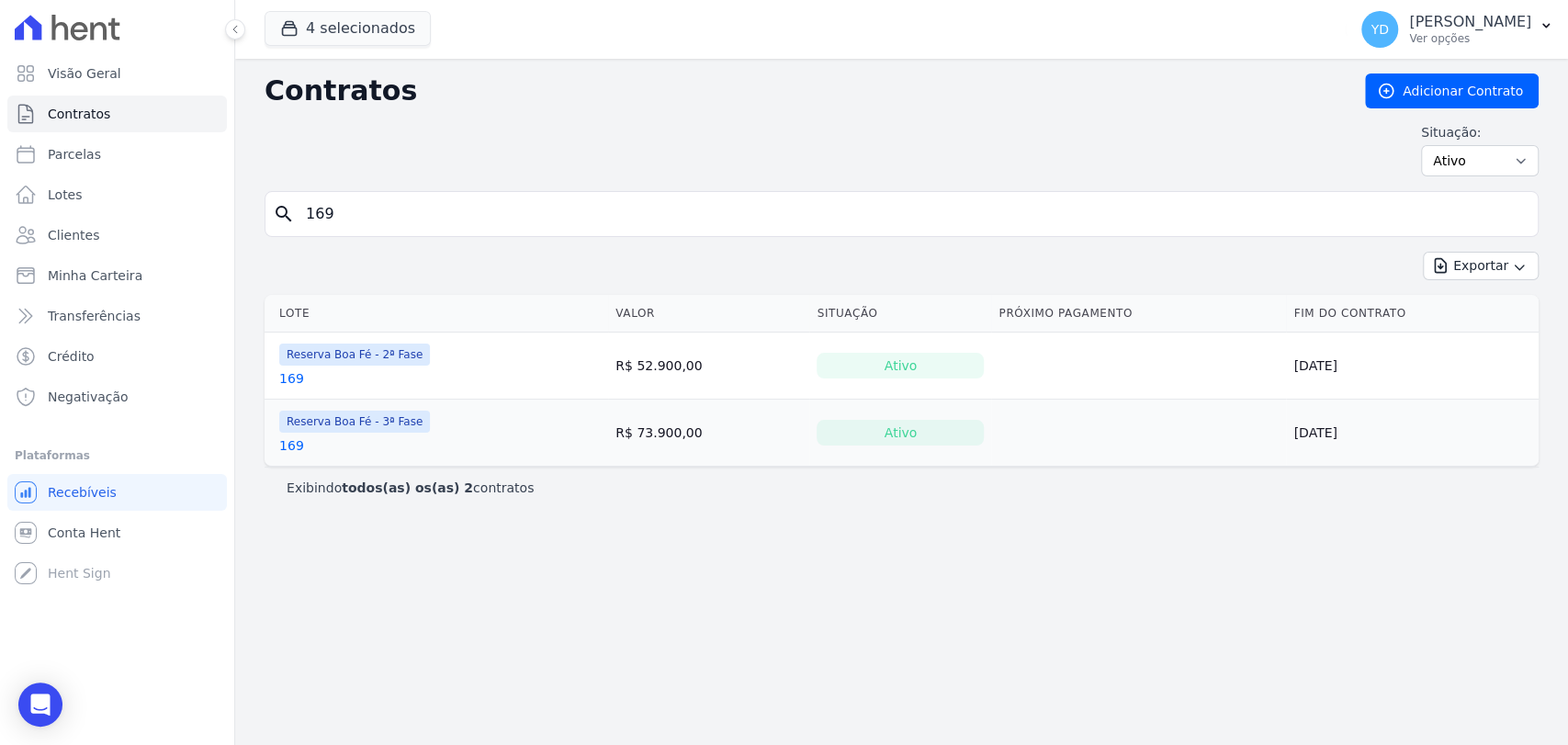
click at [296, 443] on link "169" at bounding box center [291, 446] width 24 height 19
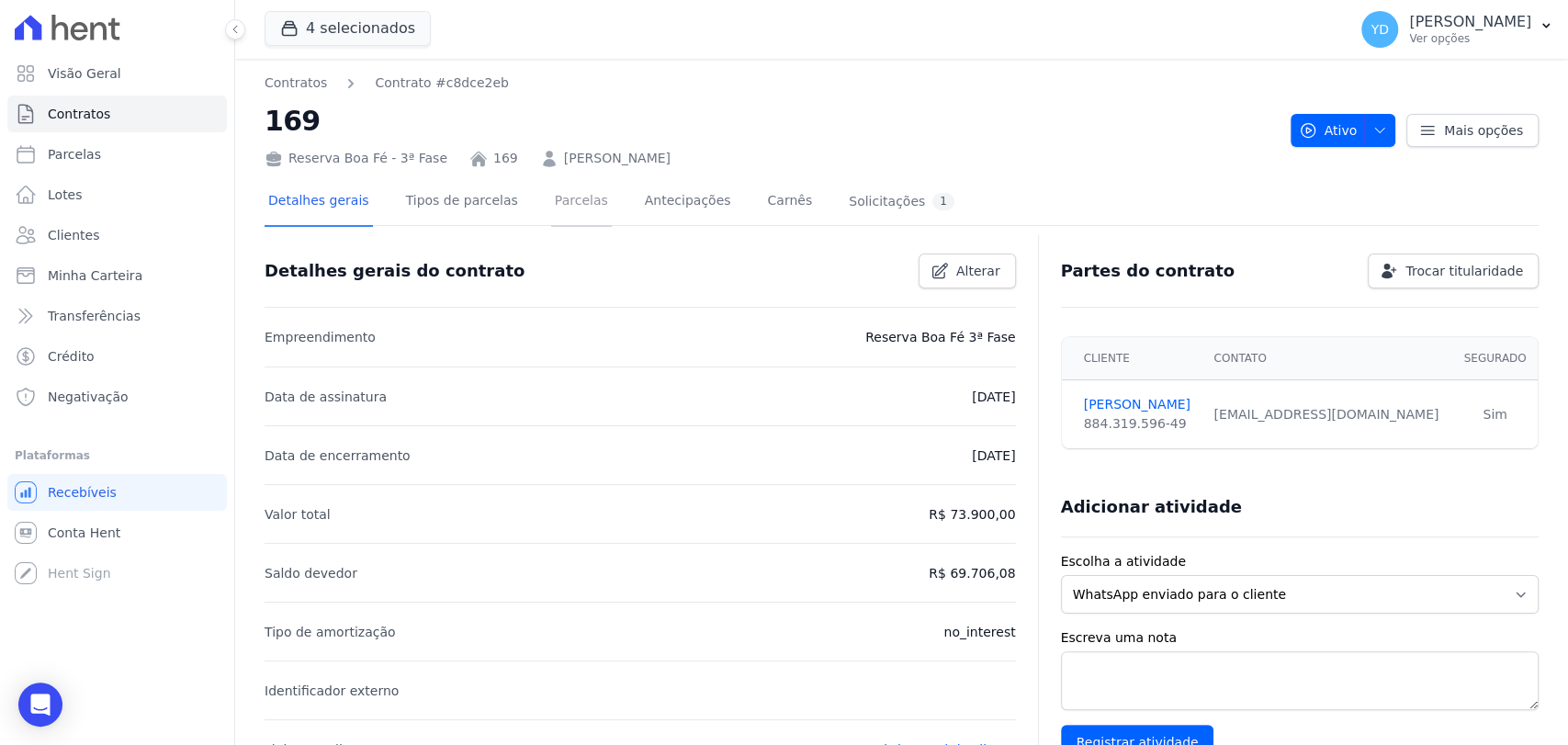
click at [566, 207] on link "Parcelas" at bounding box center [581, 202] width 61 height 49
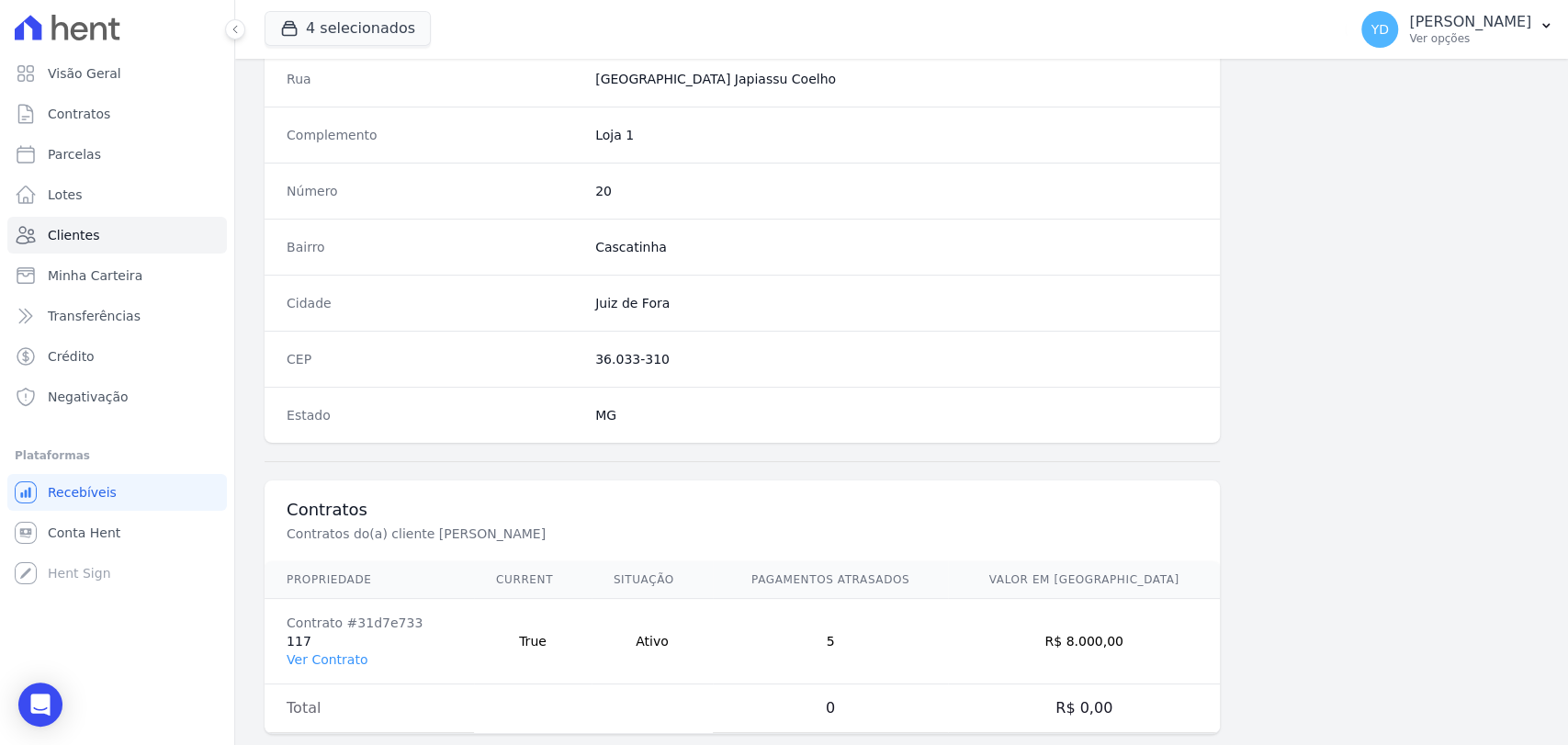
scroll to position [971, 0]
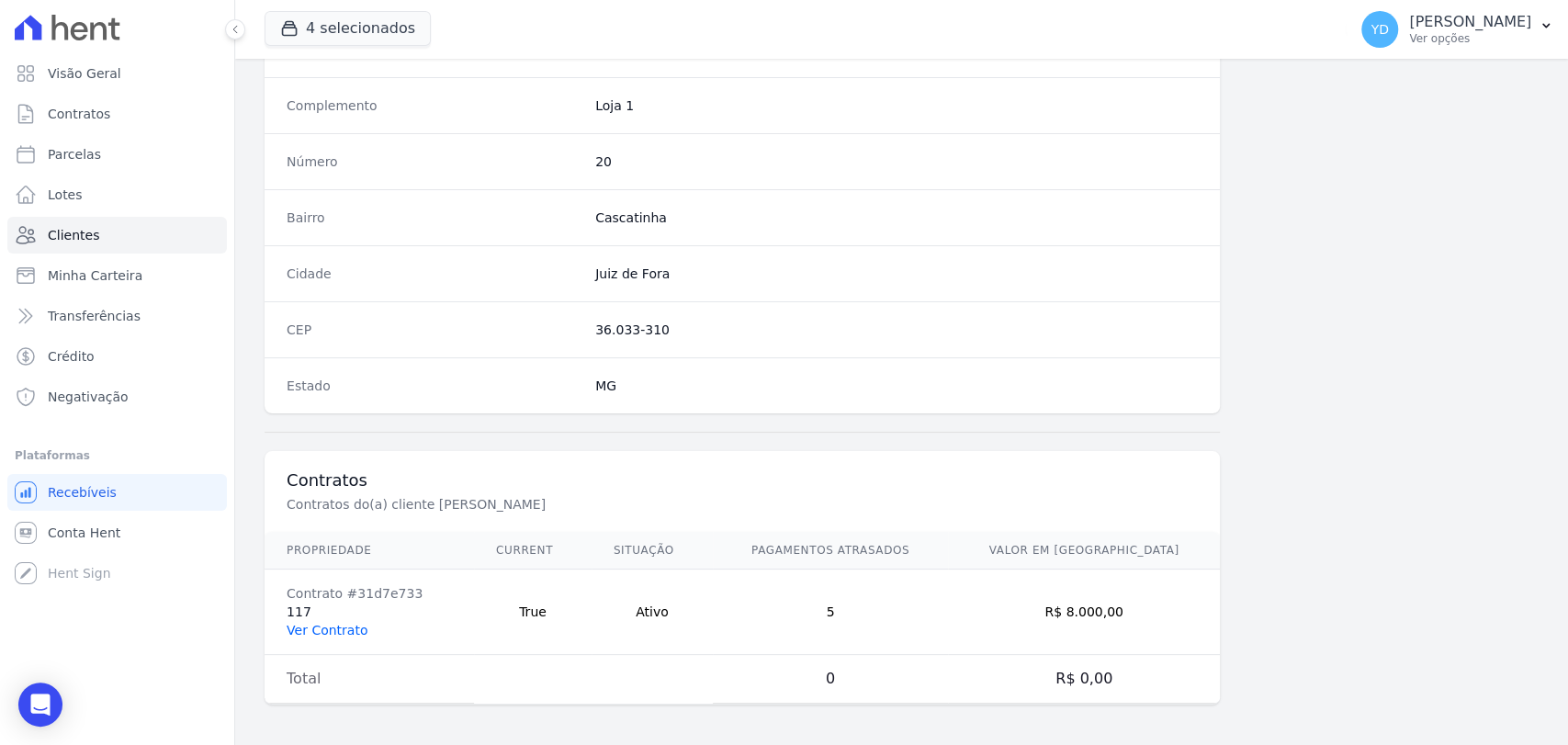
click at [337, 623] on link "Ver Contrato" at bounding box center [327, 631] width 81 height 15
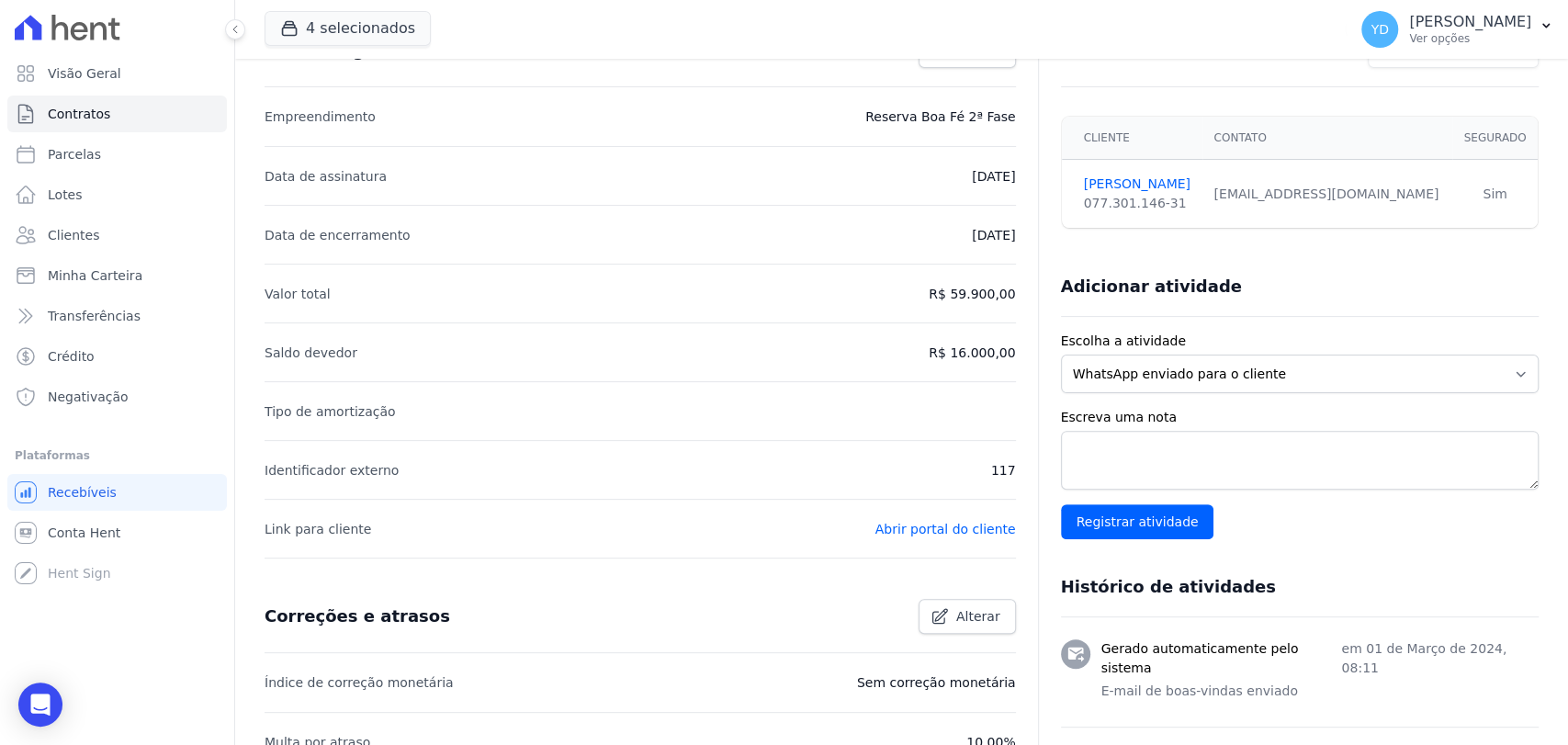
scroll to position [11, 0]
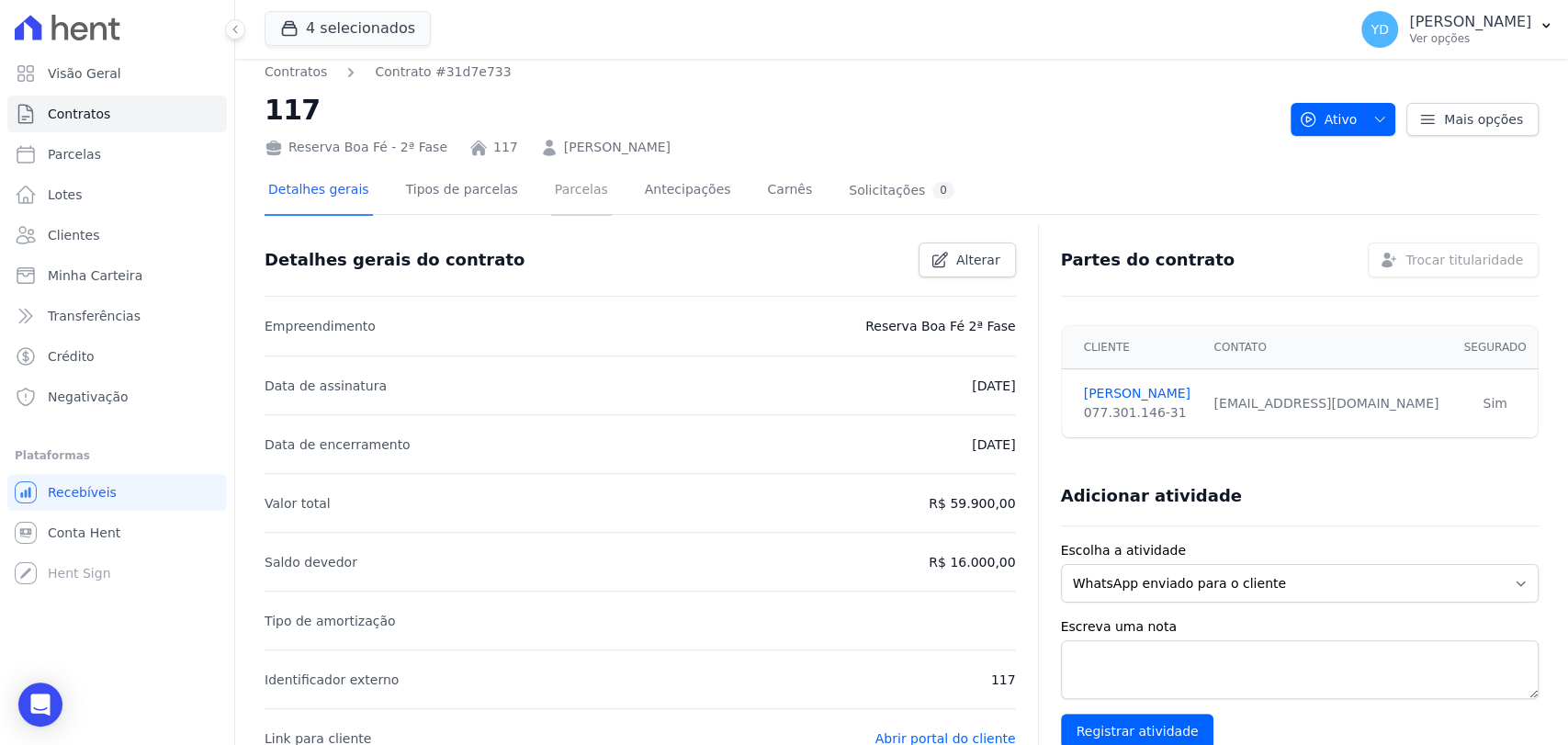
click at [567, 181] on link "Parcelas" at bounding box center [581, 192] width 61 height 49
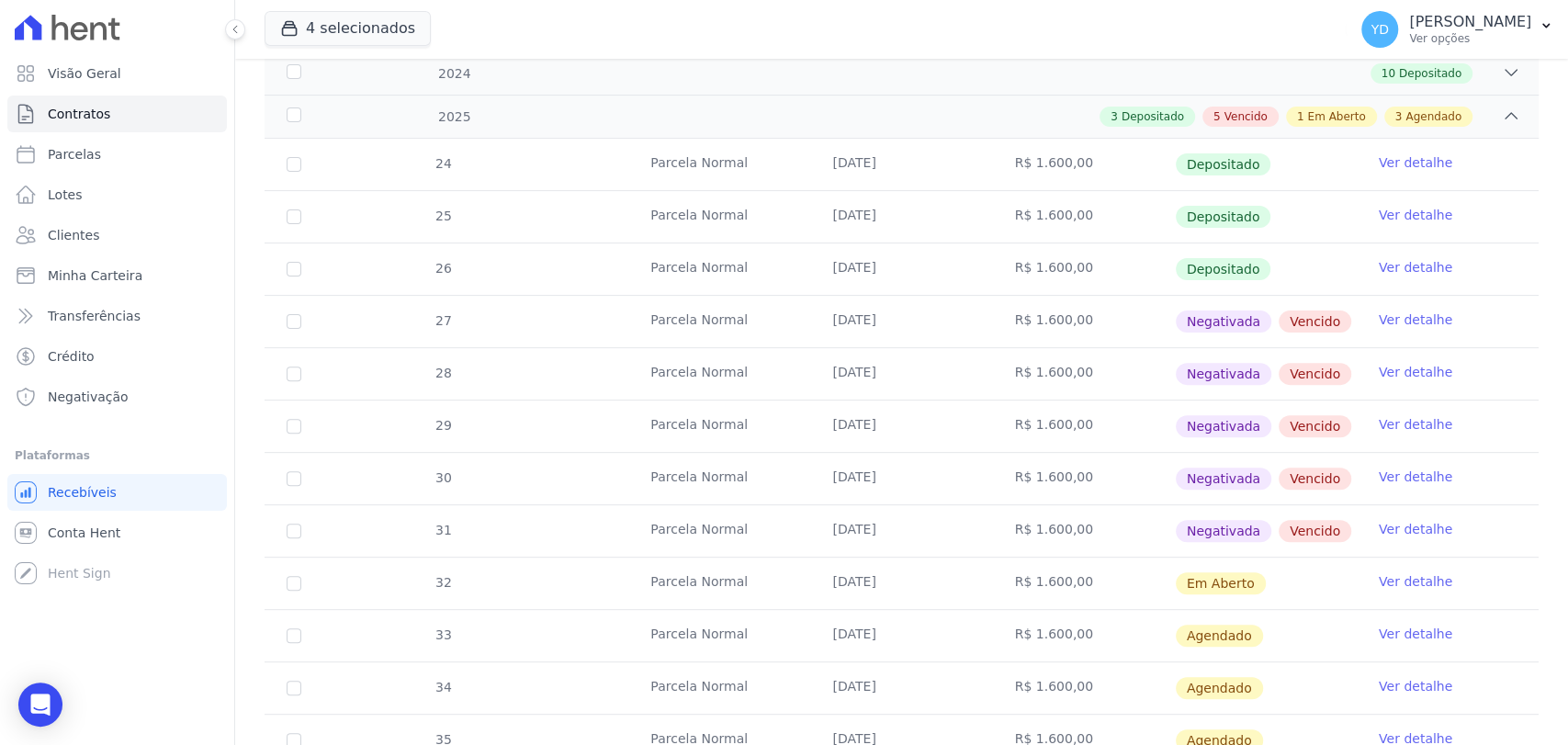
scroll to position [306, 0]
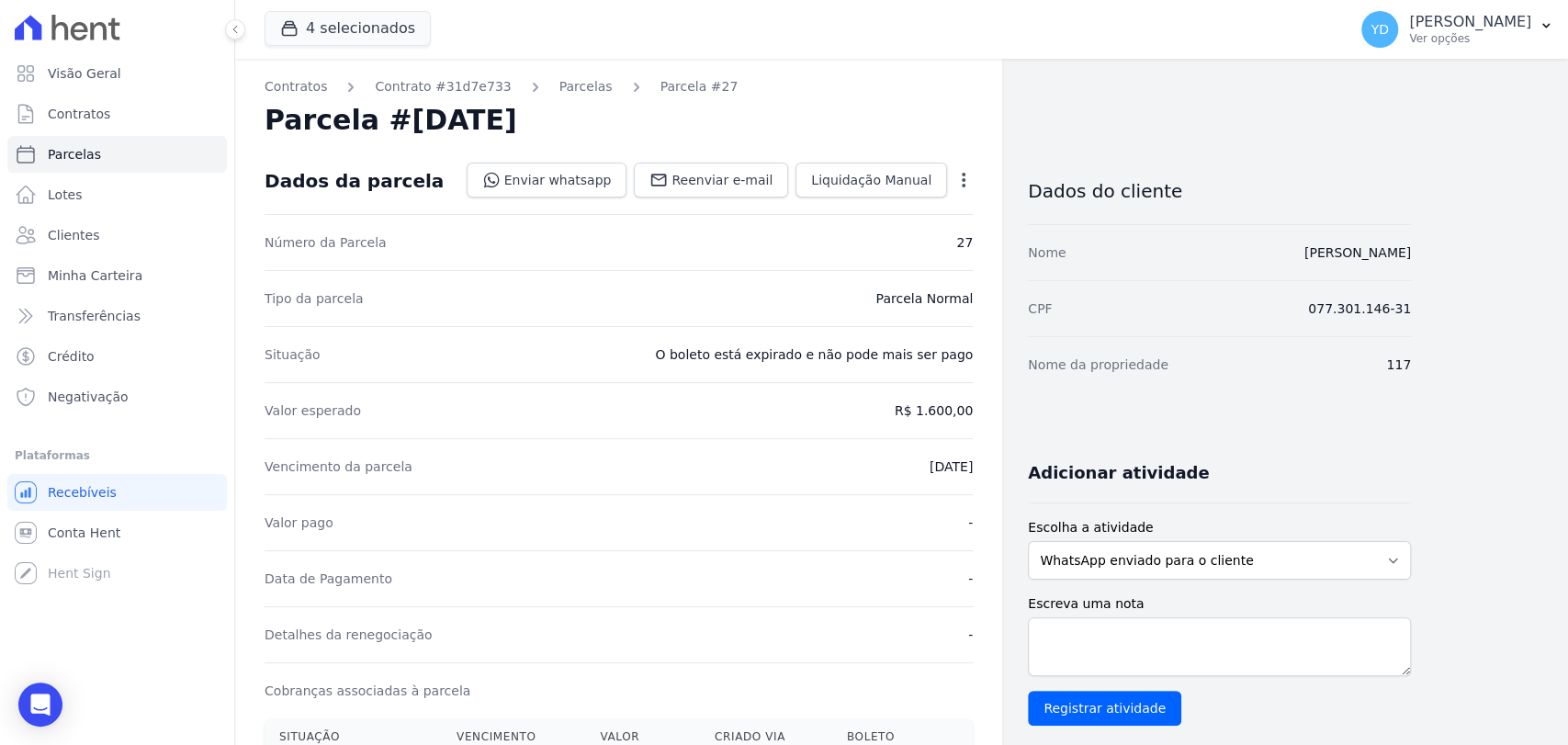
drag, startPoint x: 974, startPoint y: 177, endPoint x: 962, endPoint y: 177, distance: 12.0
click at [962, 177] on icon "button" at bounding box center [964, 180] width 19 height 19
click at [896, 274] on link "Renegociar" at bounding box center [884, 271] width 162 height 33
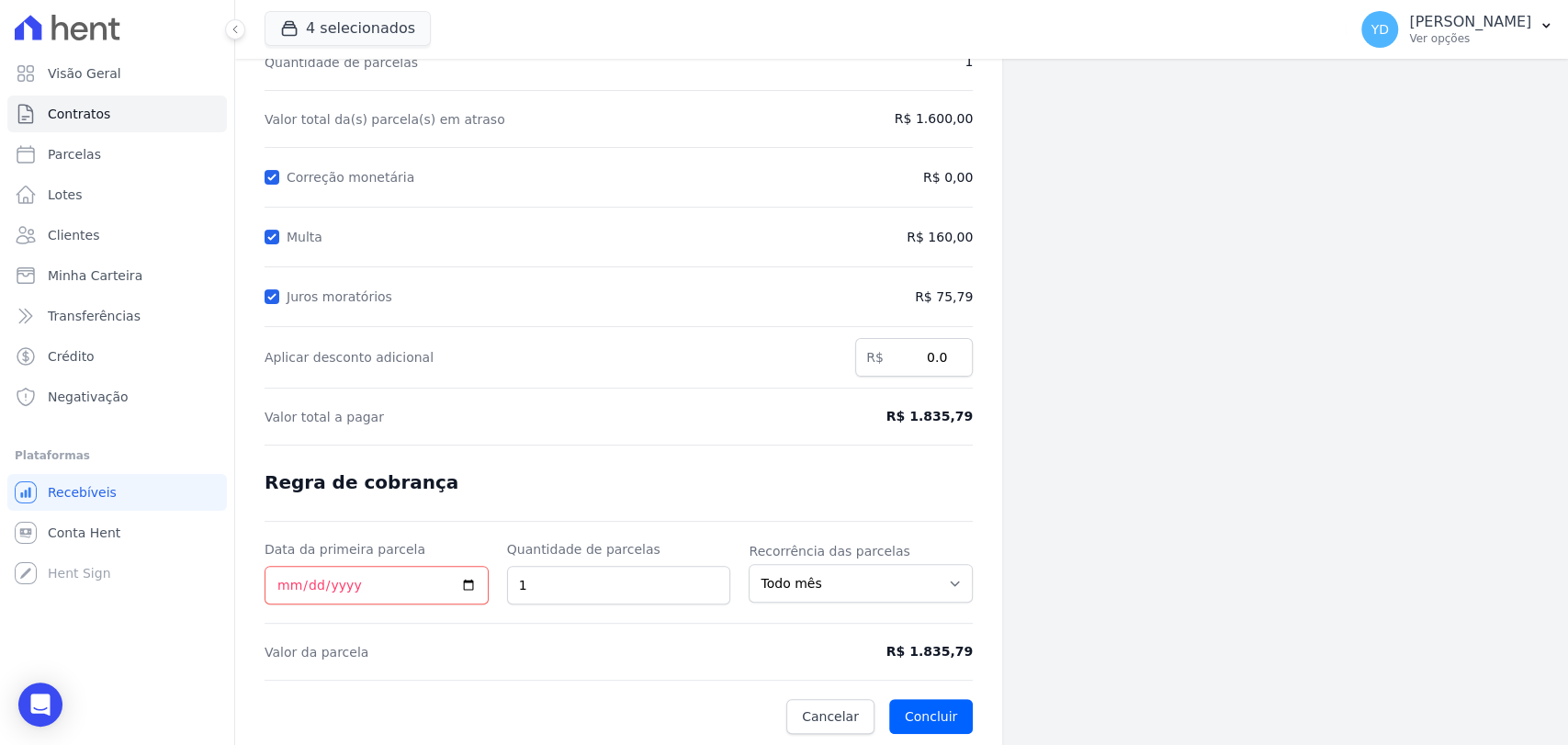
scroll to position [173, 0]
click at [318, 591] on input "Data da primeira parcela" at bounding box center [376, 583] width 224 height 38
type input "[DATE]"
click at [638, 417] on span "Valor total a pagar" at bounding box center [527, 416] width 526 height 19
click at [926, 708] on button "Concluir" at bounding box center [930, 714] width 83 height 35
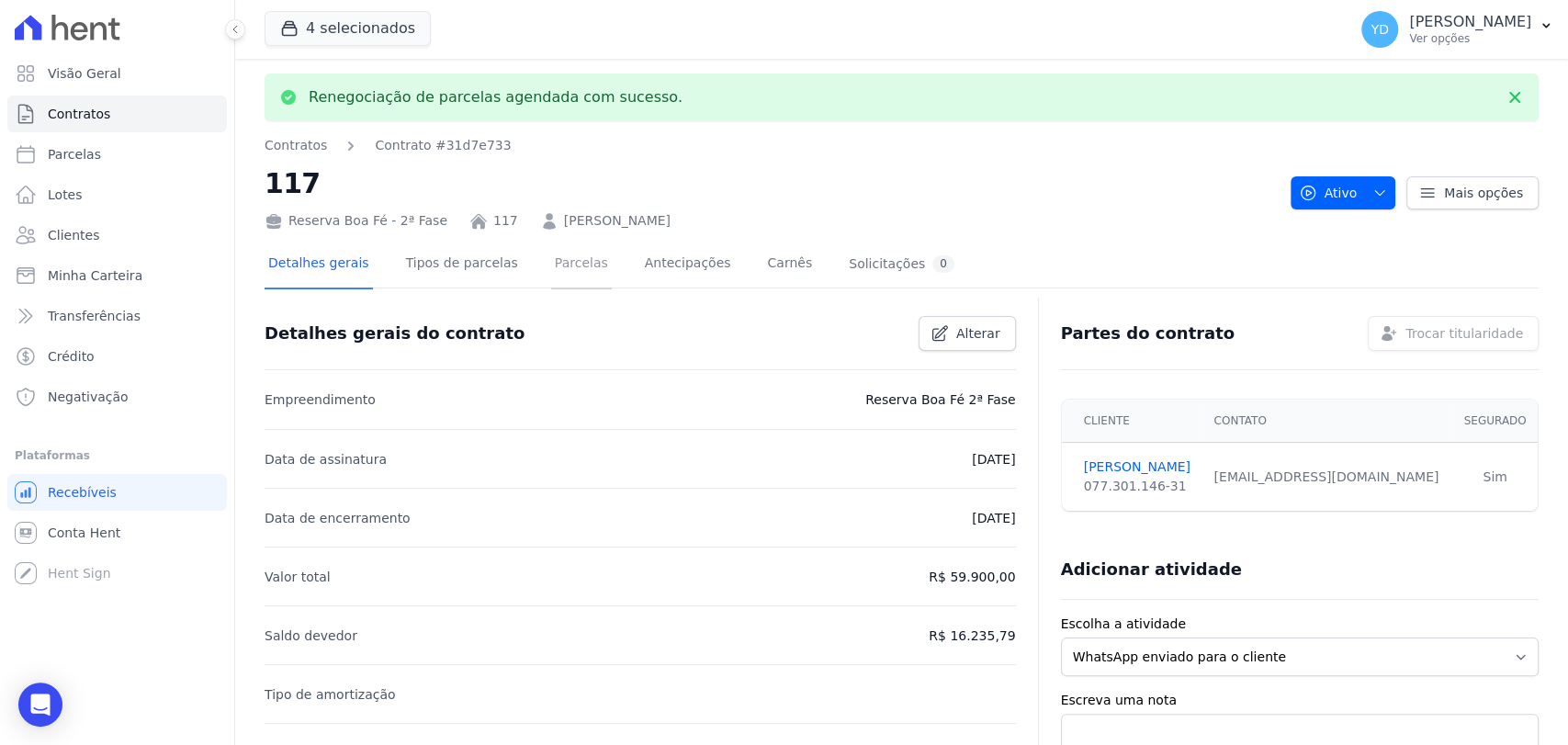
click at [579, 261] on link "Parcelas" at bounding box center [581, 265] width 61 height 49
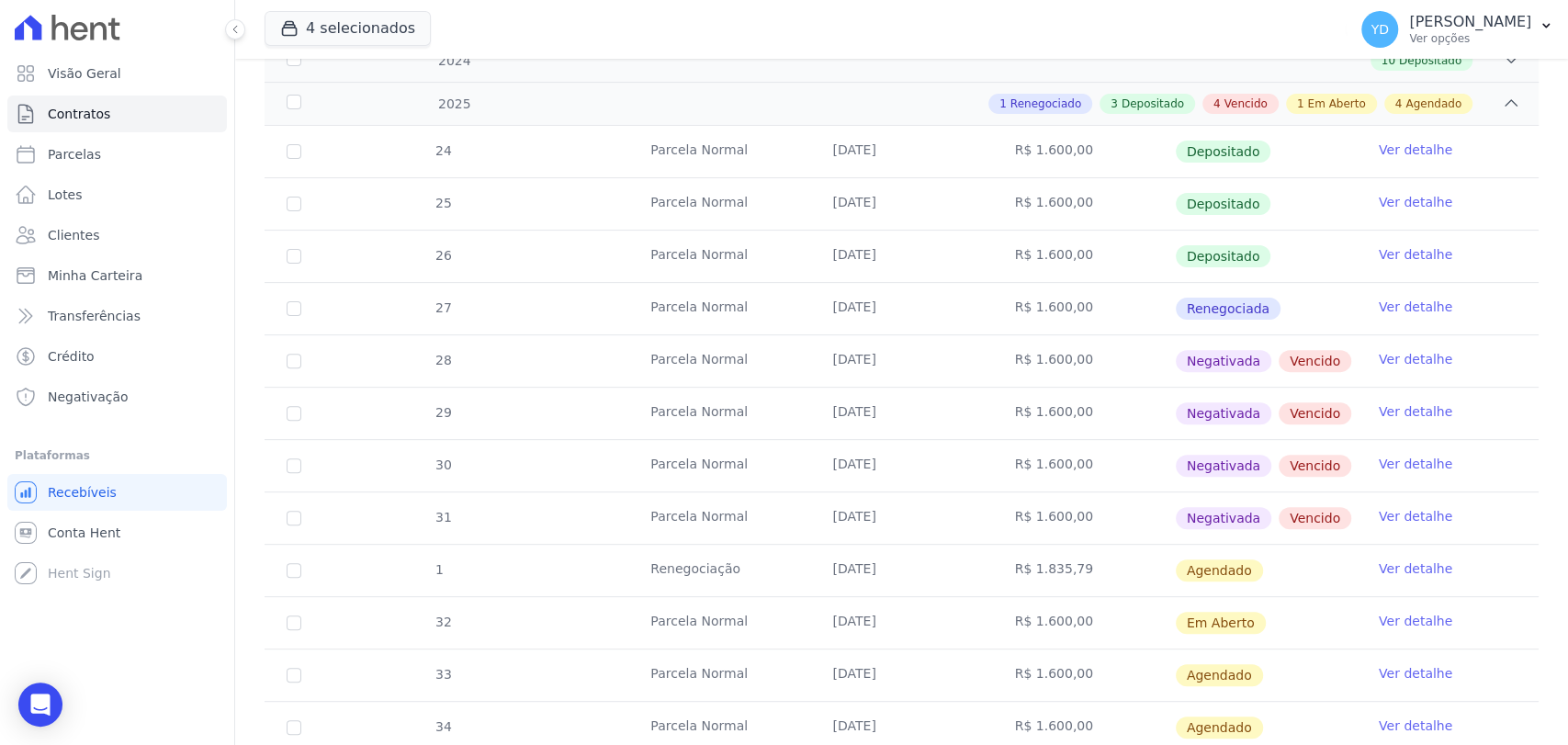
scroll to position [306, 0]
click at [1379, 566] on link "Ver detalhe" at bounding box center [1415, 568] width 73 height 19
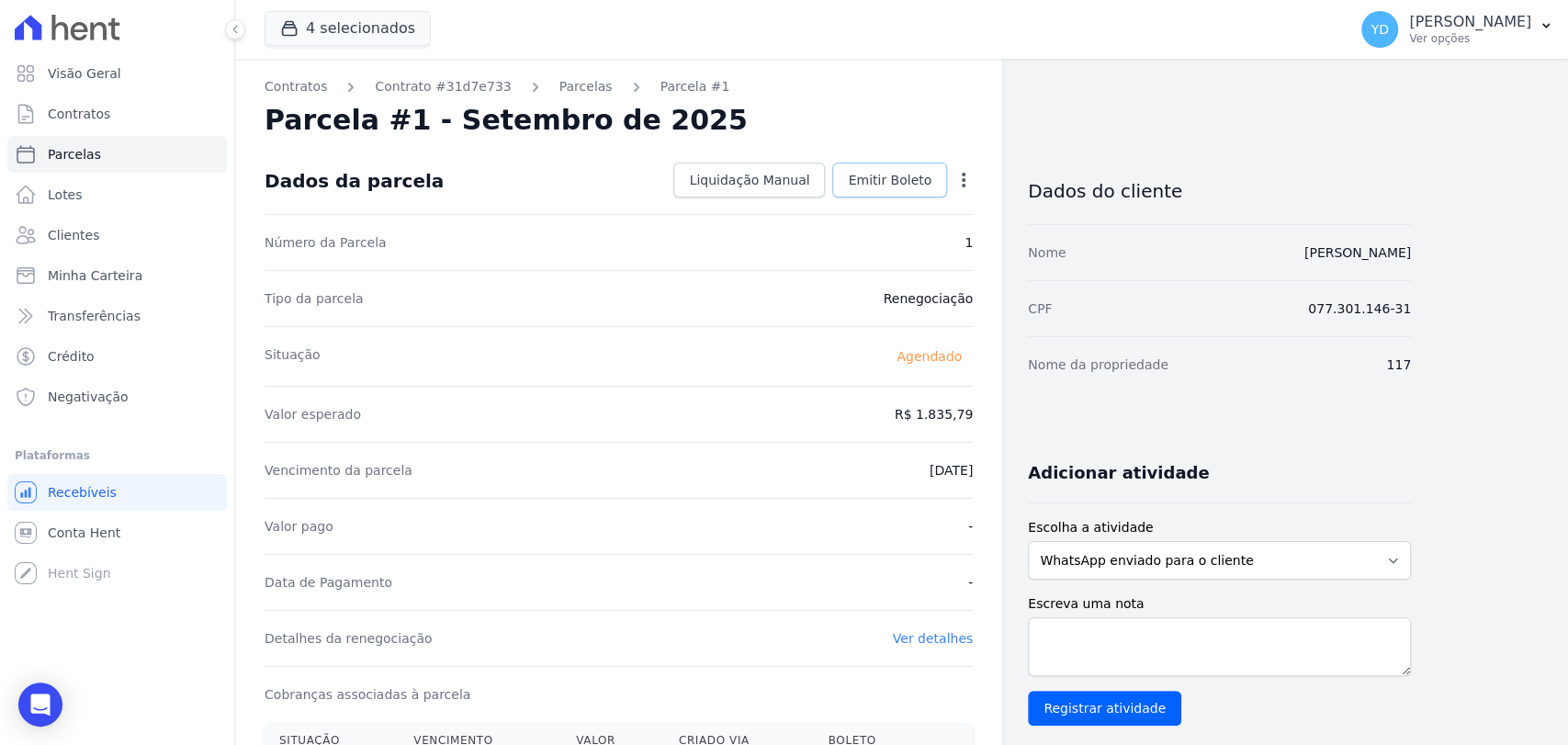
click at [894, 186] on span "Emitir Boleto" at bounding box center [889, 180] width 83 height 19
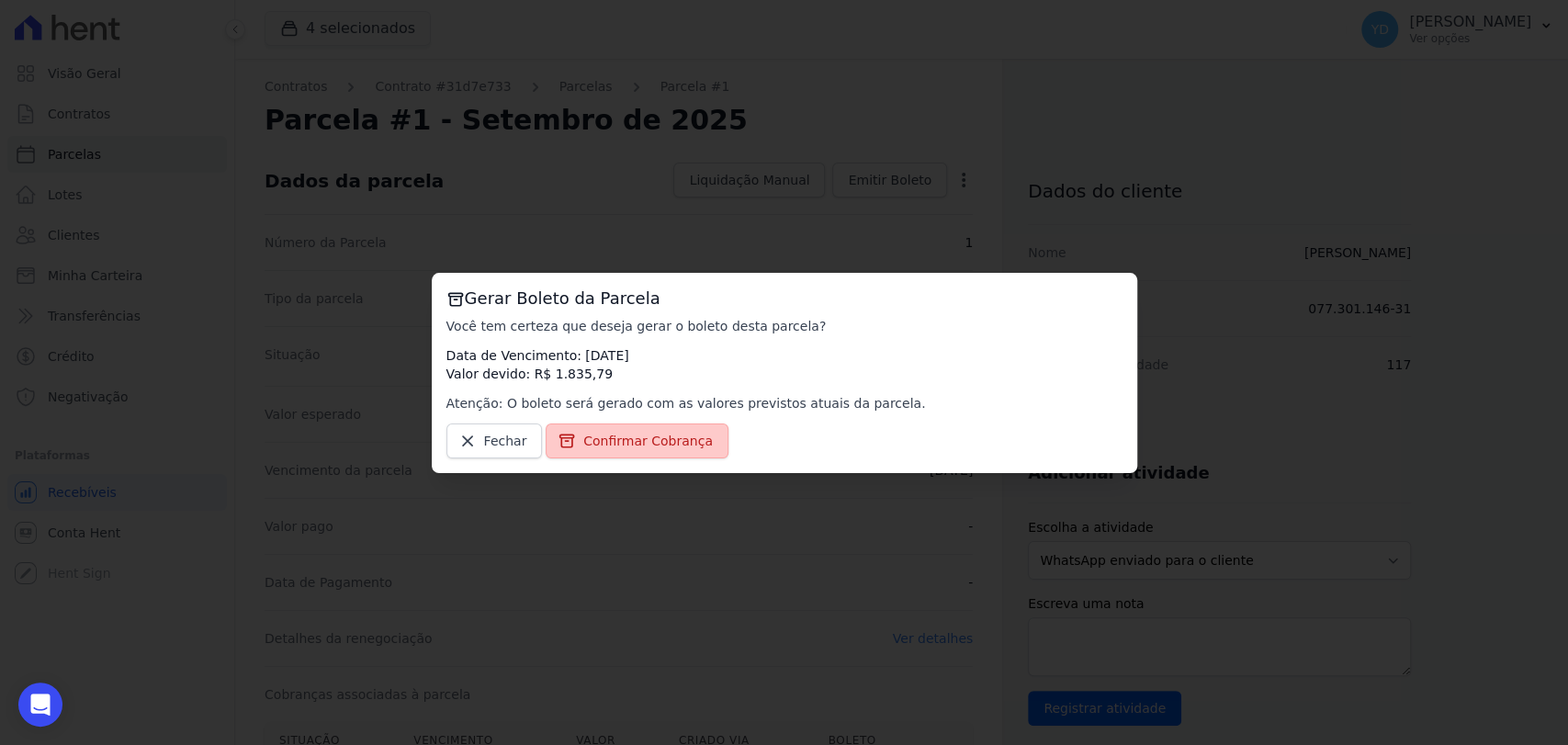
click at [584, 440] on span "Confirmar Cobrança" at bounding box center [648, 441] width 129 height 19
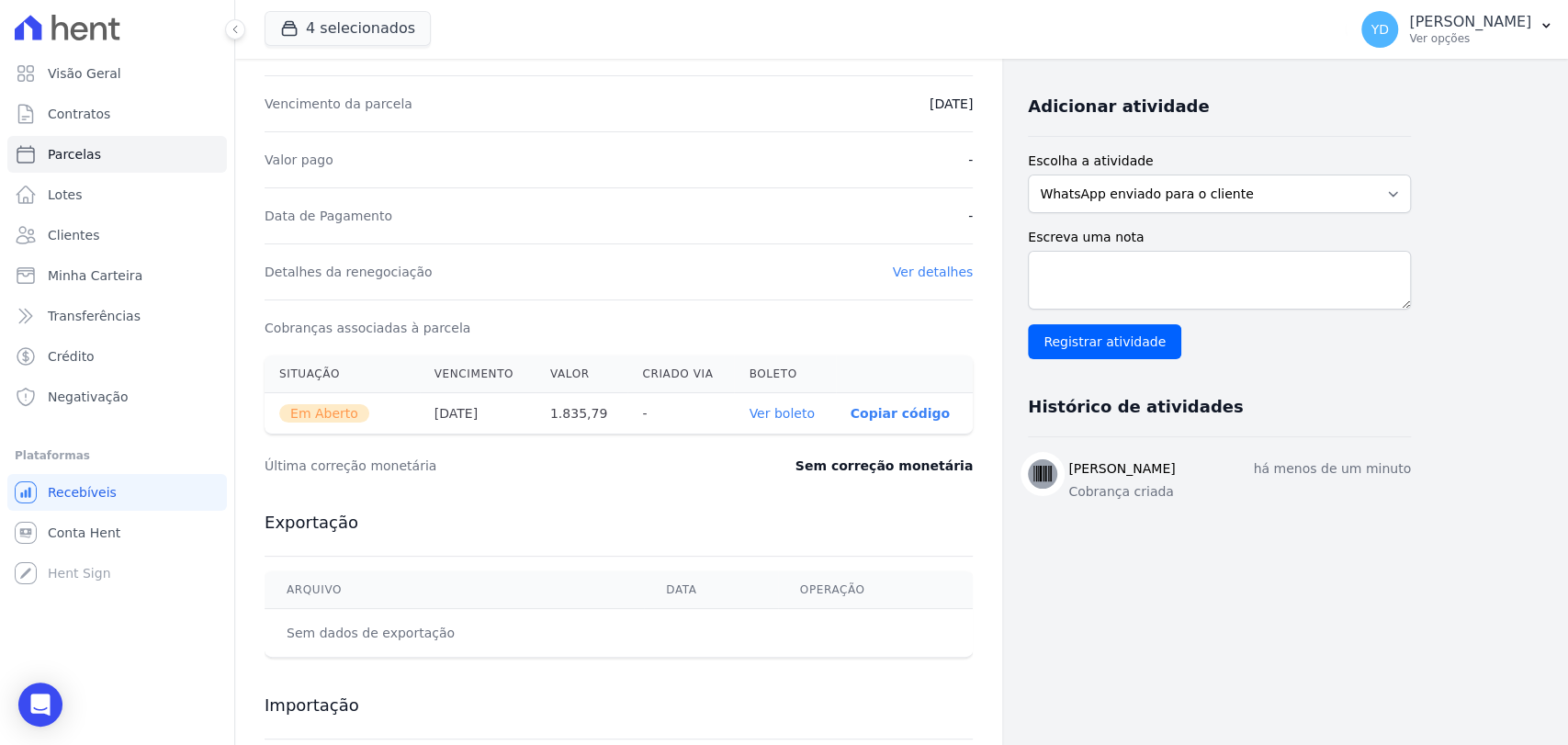
scroll to position [408, 0]
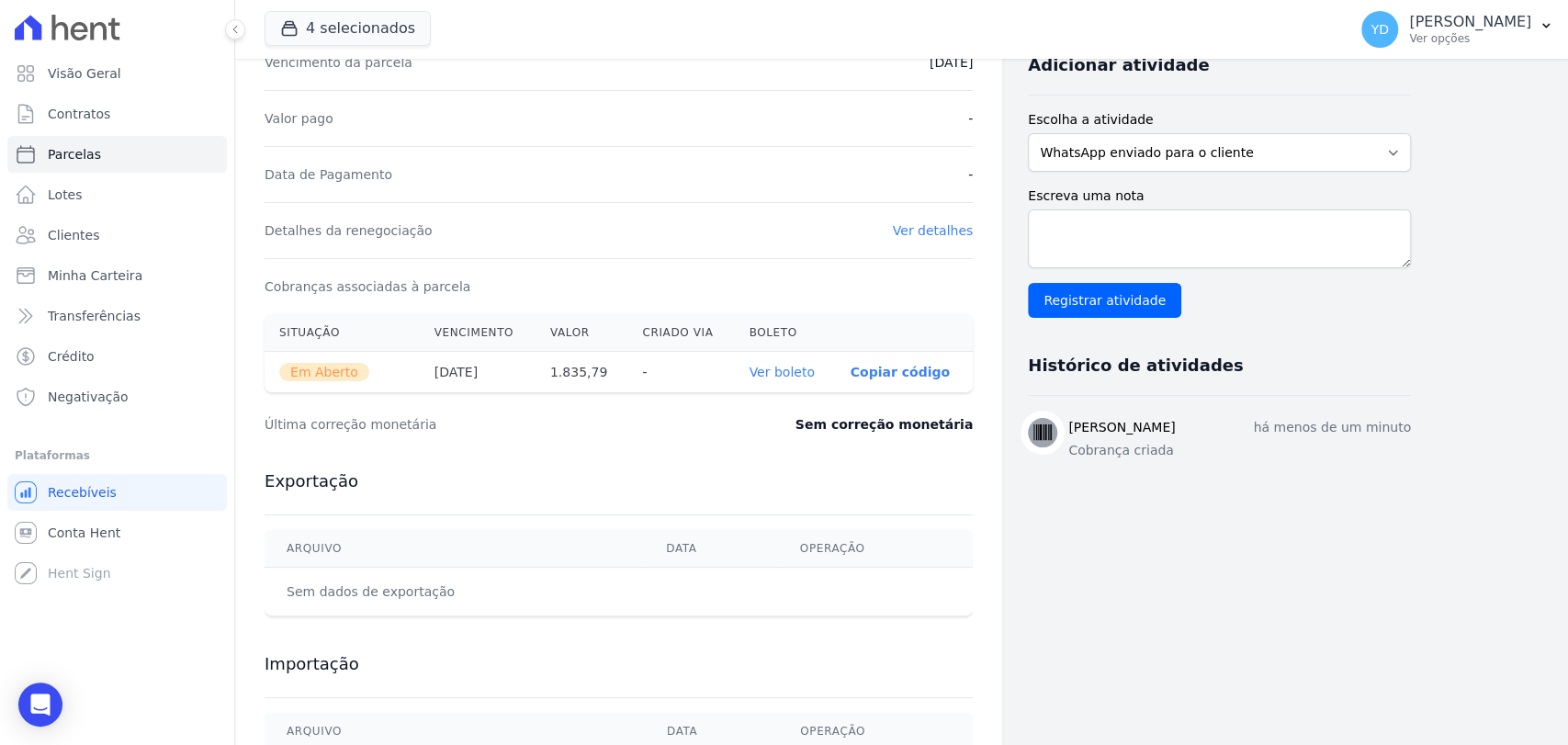
click at [787, 377] on link "Ver boleto" at bounding box center [781, 372] width 66 height 15
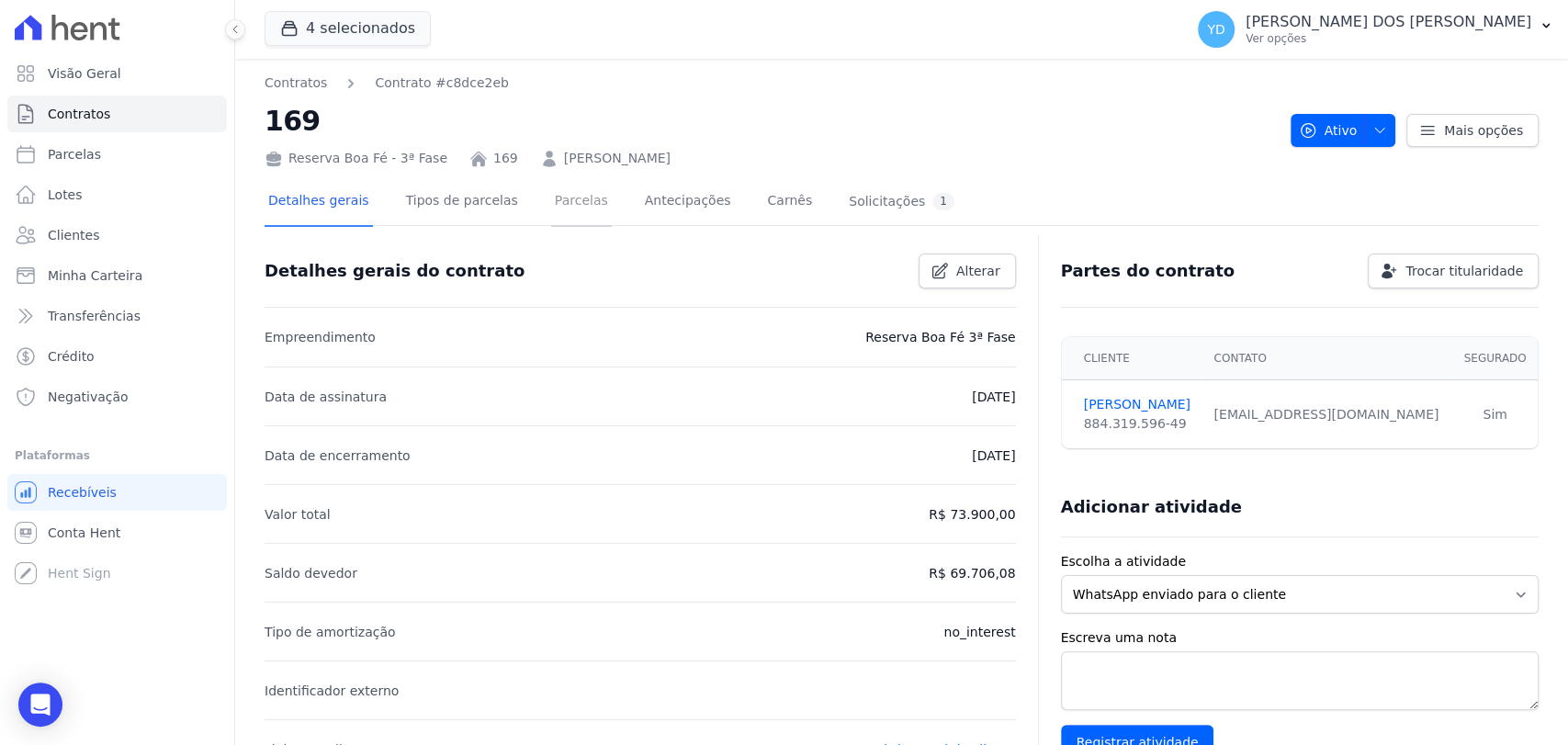
click at [551, 208] on link "Parcelas" at bounding box center [581, 202] width 61 height 49
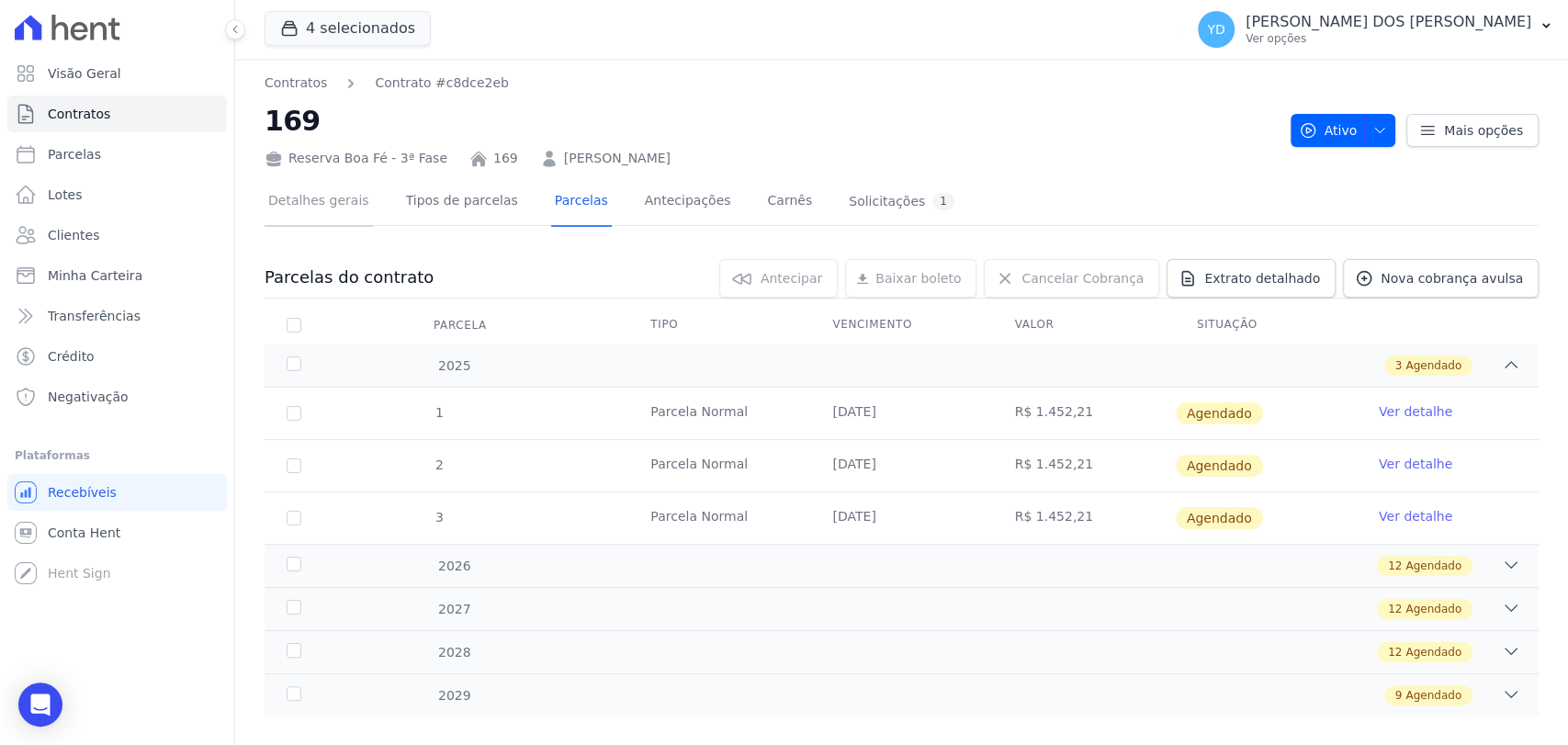
click at [359, 200] on link "Detalhes gerais" at bounding box center [318, 202] width 109 height 49
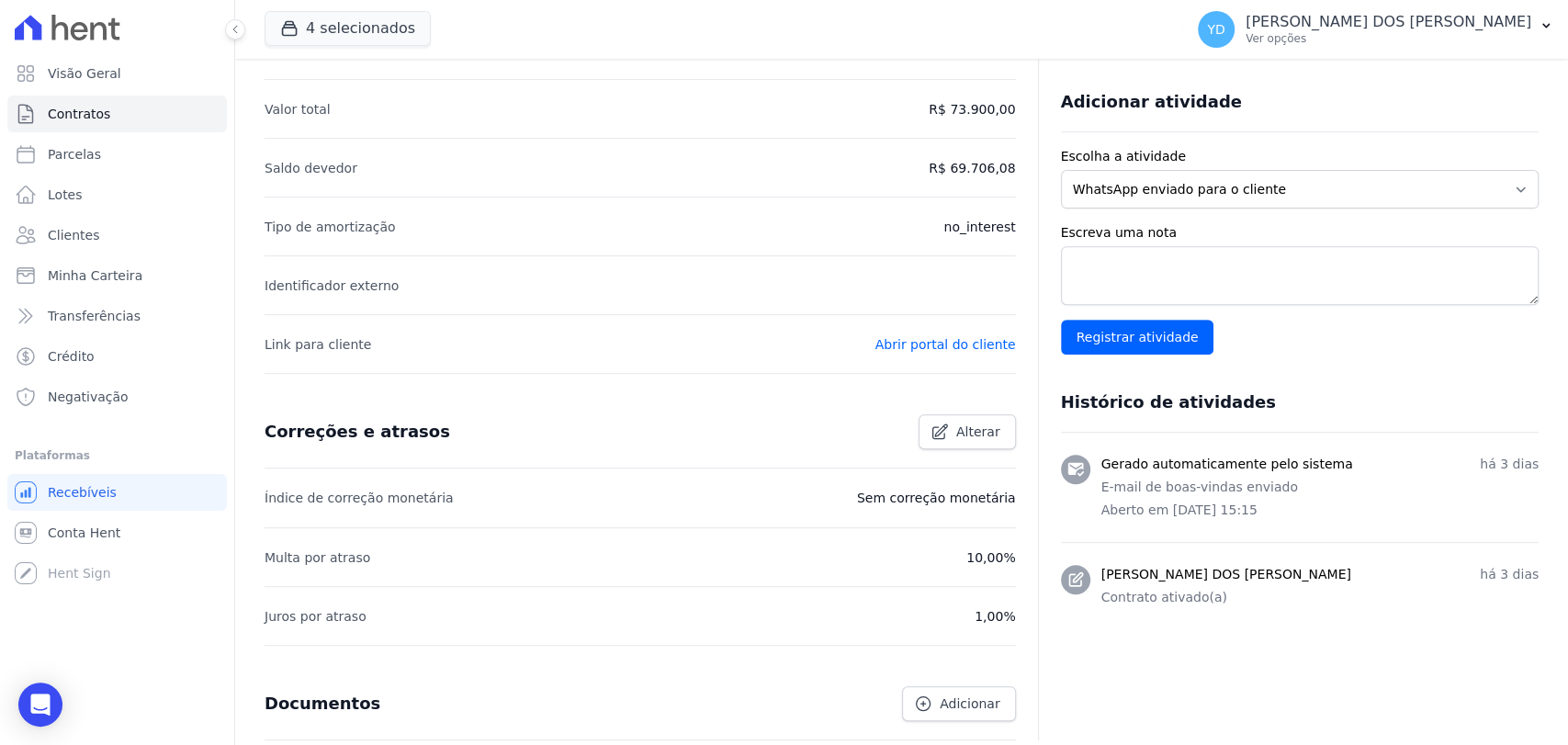
scroll to position [408, 0]
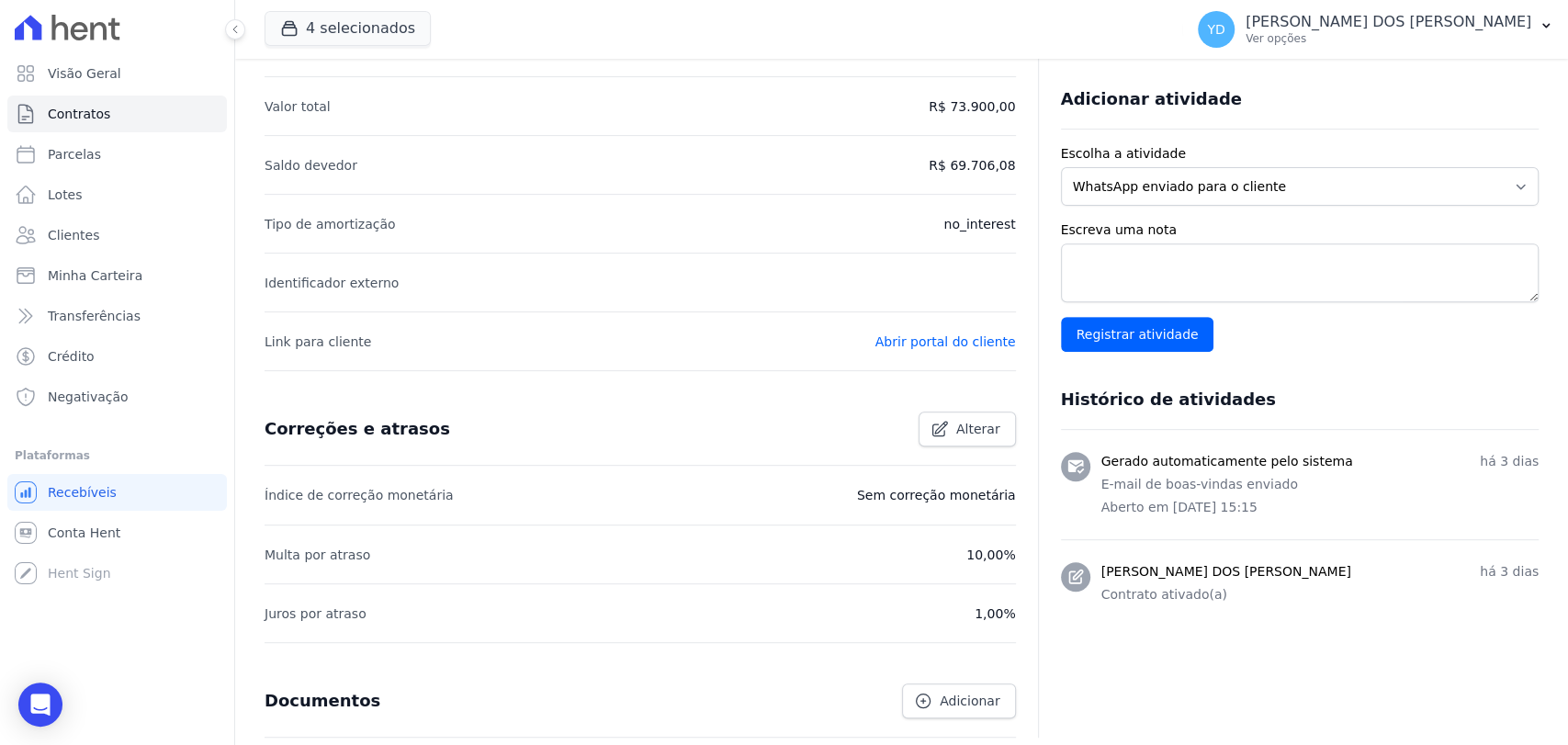
click at [1139, 237] on label "Escreva uma nota" at bounding box center [1300, 230] width 478 height 20
click at [1139, 244] on textarea "Escreva uma nota" at bounding box center [1300, 273] width 478 height 59
click at [1154, 265] on textarea "Escreva uma nota" at bounding box center [1300, 273] width 478 height 59
type textarea "sem entrada e sem reserva"
click at [1159, 308] on div "Escreva uma nota sem entrada e sem reserva Registrar atividade" at bounding box center [1300, 286] width 478 height 131
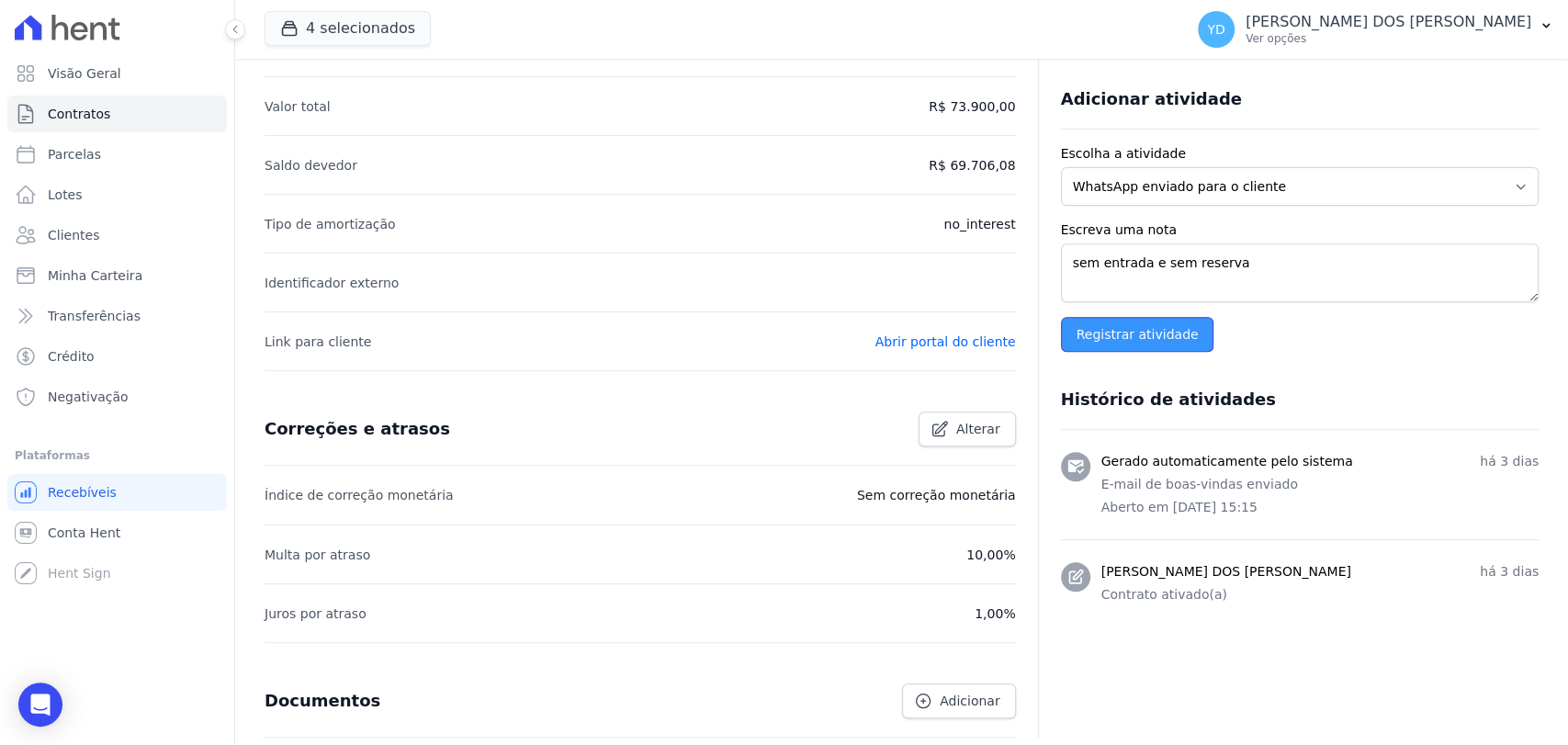
click at [1159, 325] on input "Registrar atividade" at bounding box center [1138, 334] width 154 height 35
